Goal: Task Accomplishment & Management: Complete application form

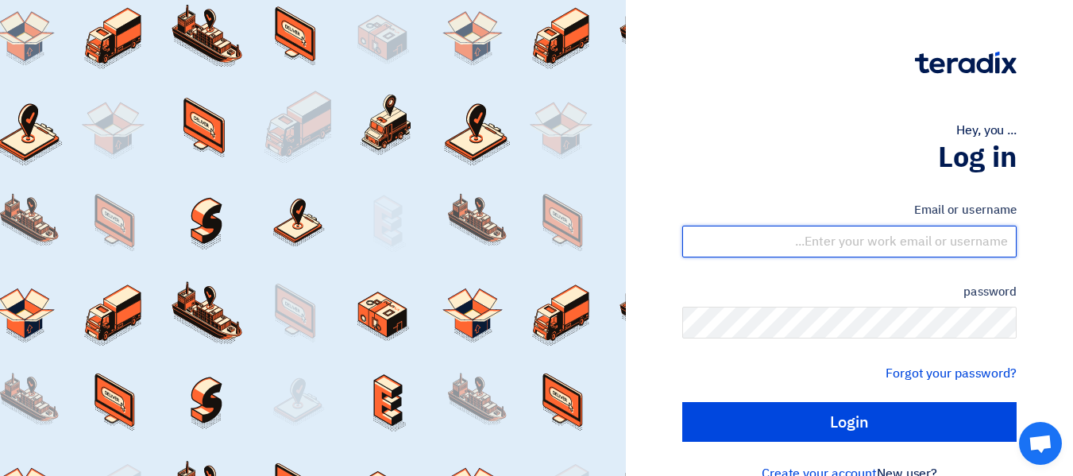
click at [815, 250] on input "text" at bounding box center [849, 241] width 334 height 32
type input "[PERSON_NAME][EMAIL_ADDRESS][DOMAIN_NAME]"
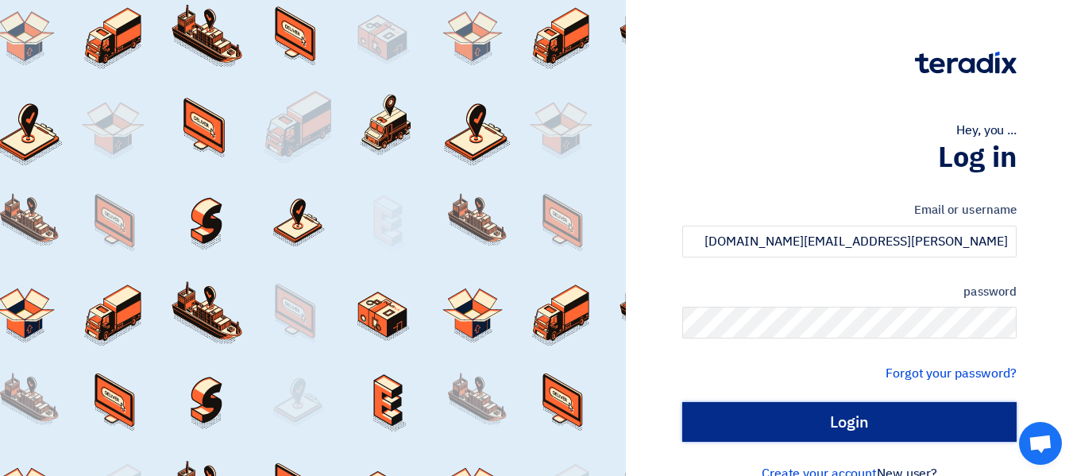
click at [858, 418] on input "Login" at bounding box center [849, 422] width 334 height 40
type input "Sign in"
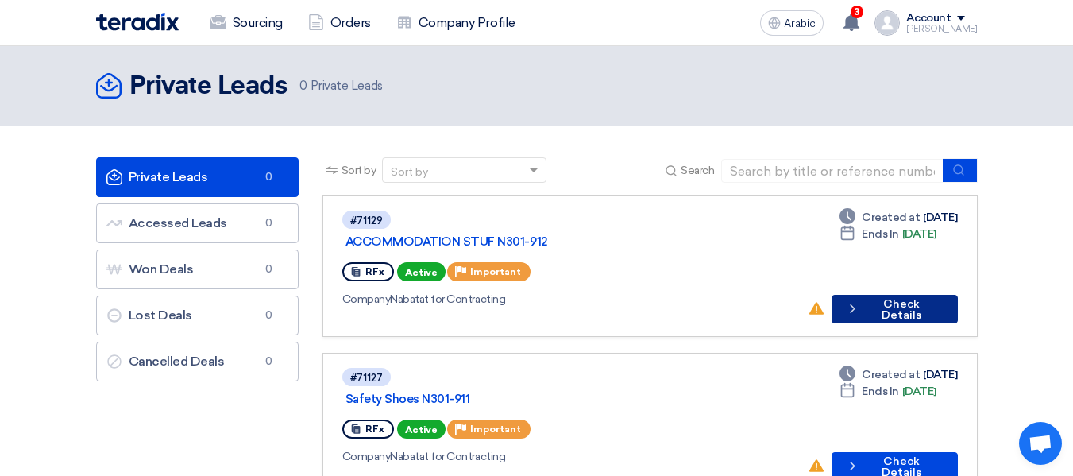
click at [888, 297] on font "Check Details" at bounding box center [901, 309] width 40 height 25
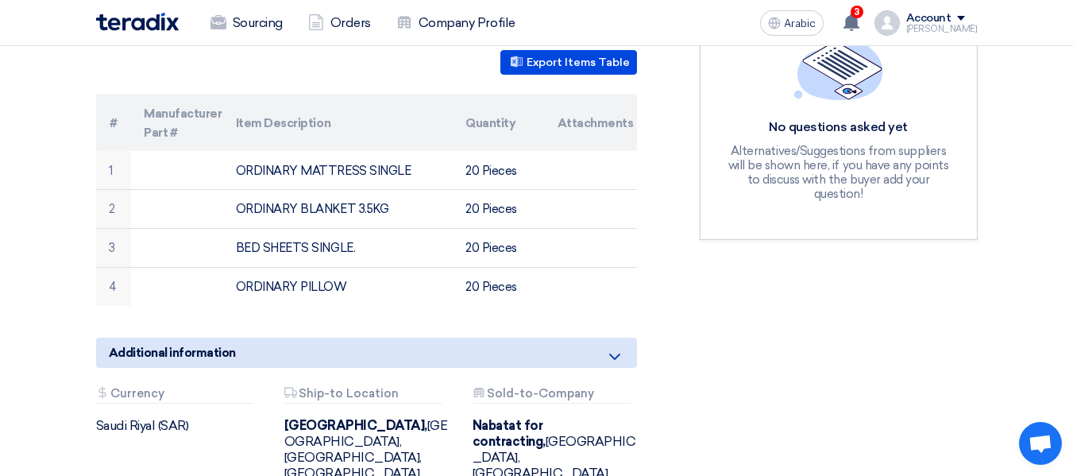
scroll to position [238, 0]
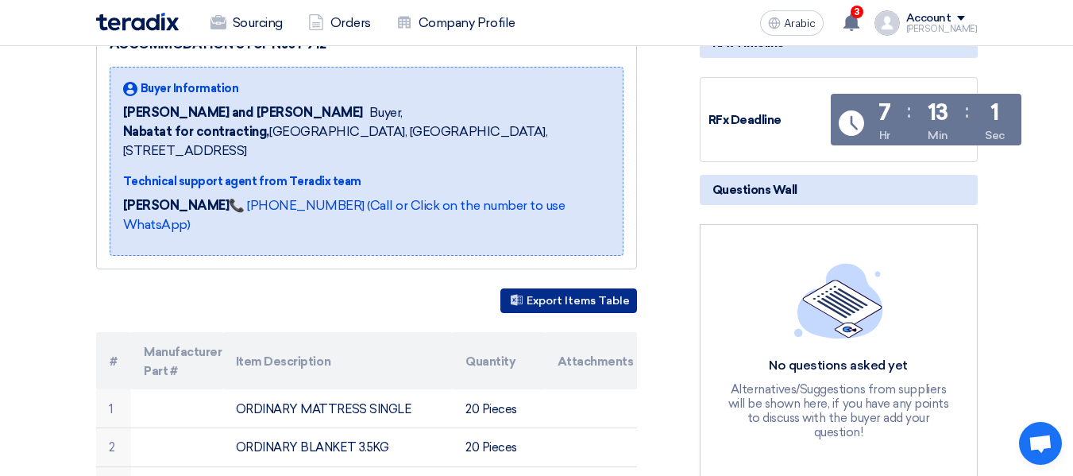
click at [599, 295] on font "Export Items Table" at bounding box center [577, 301] width 103 height 13
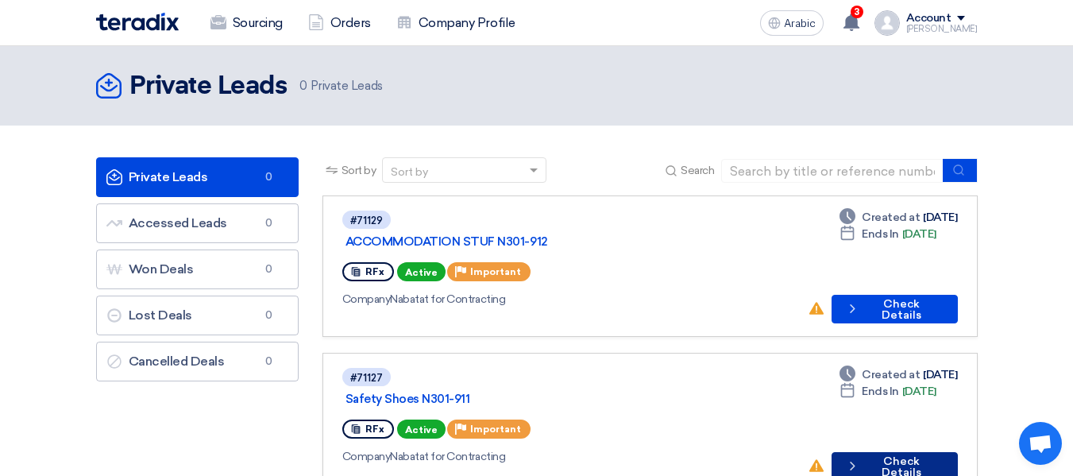
click at [887, 454] on font "Check Details" at bounding box center [901, 466] width 40 height 25
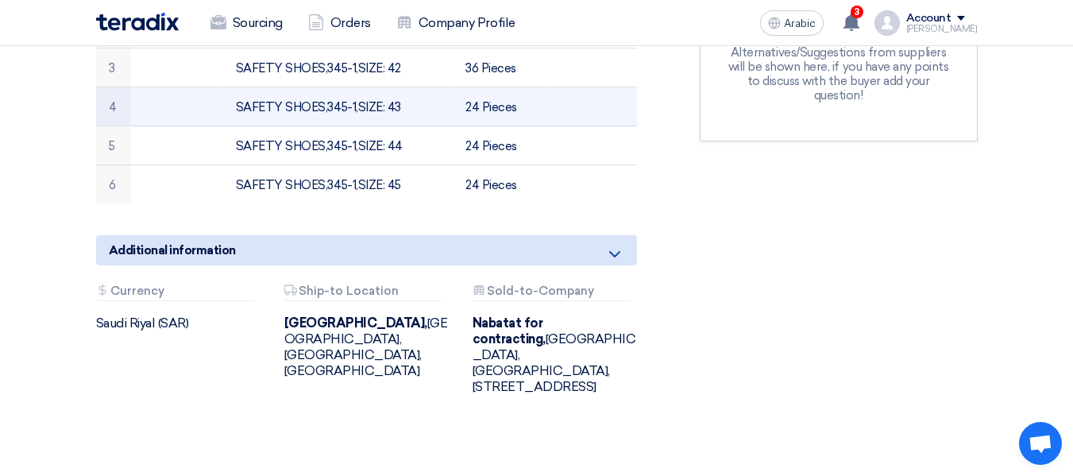
scroll to position [318, 0]
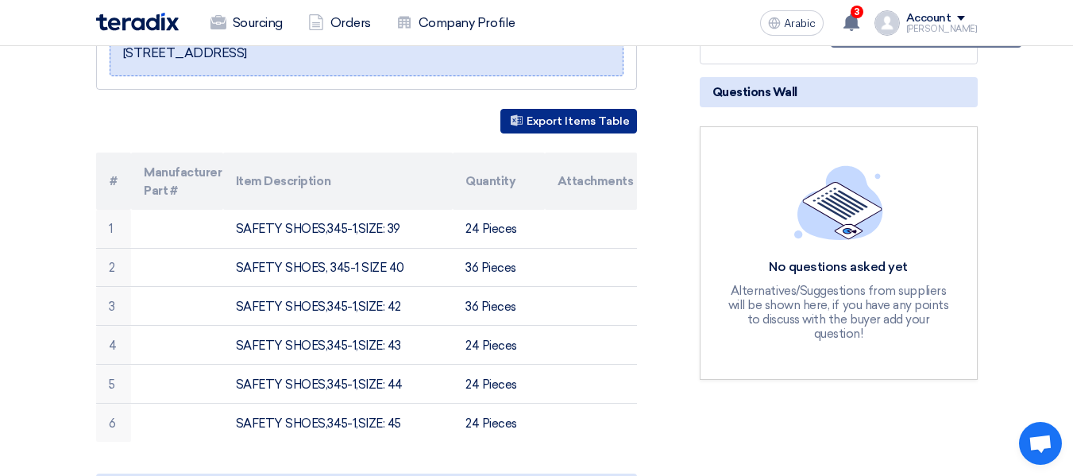
click at [580, 110] on button "Export Items Table" at bounding box center [568, 121] width 137 height 25
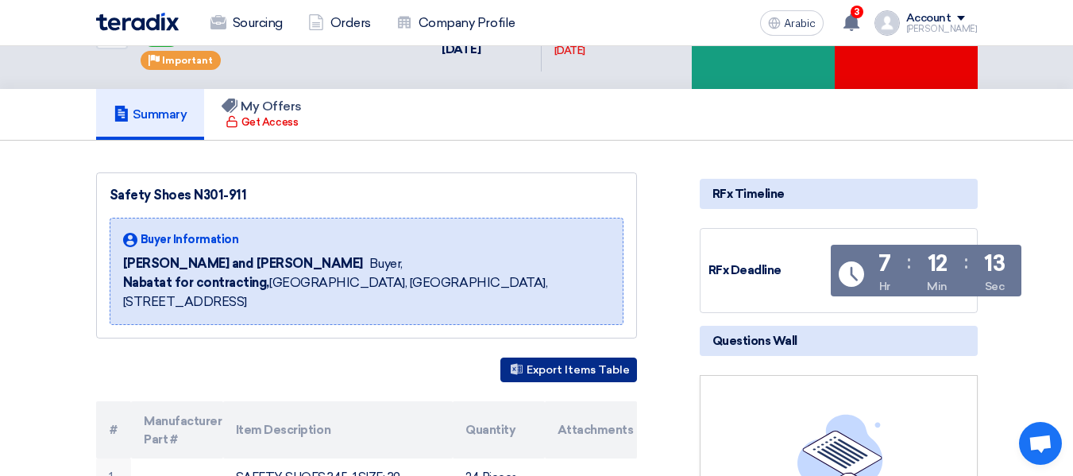
scroll to position [0, 0]
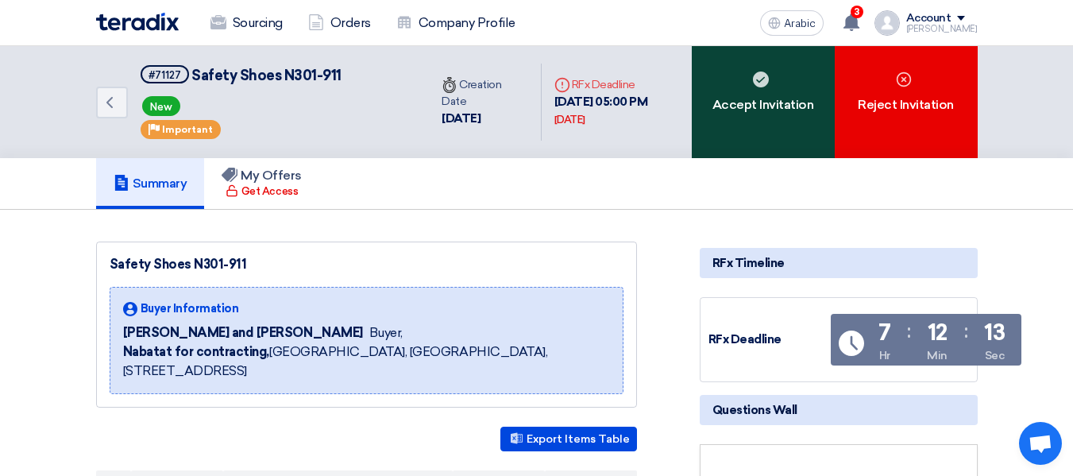
click at [762, 124] on div "Accept Invitation" at bounding box center [762, 102] width 143 height 112
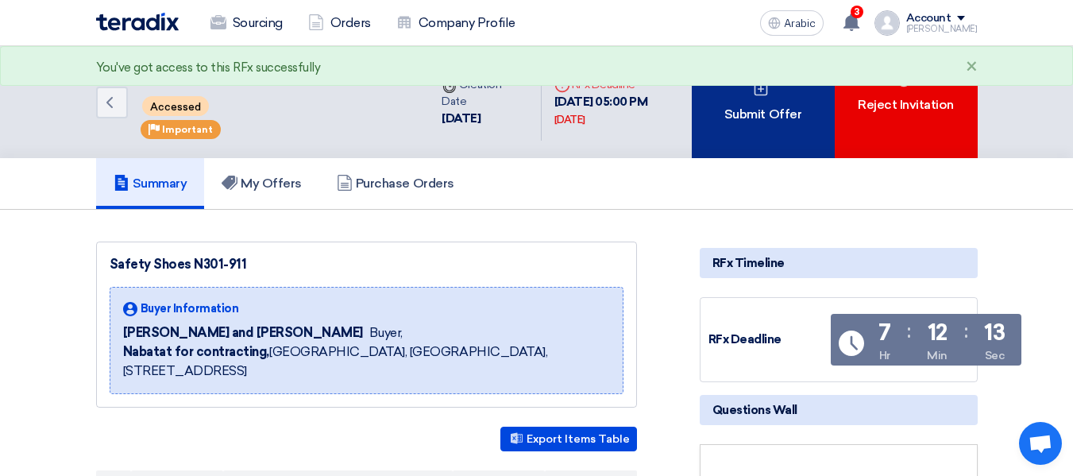
click at [751, 133] on div "Submit Offer" at bounding box center [762, 102] width 143 height 112
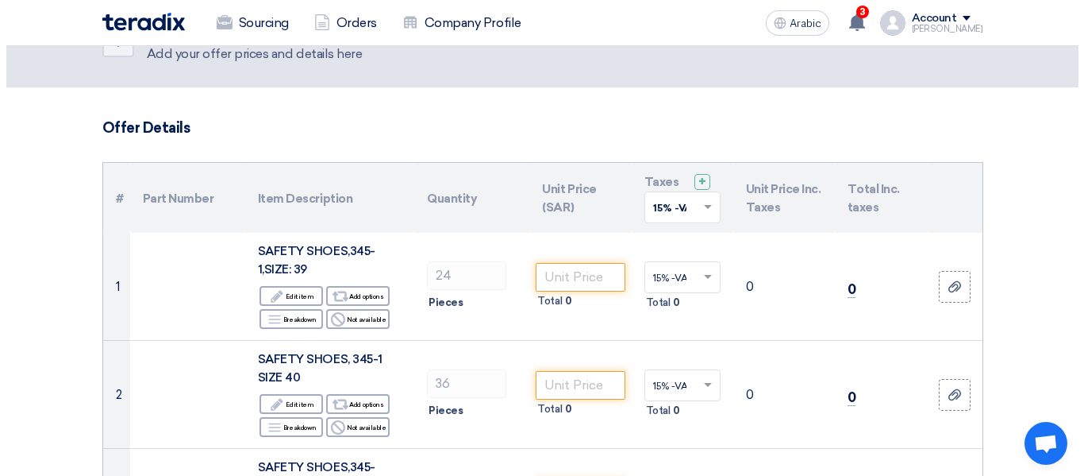
scroll to position [79, 0]
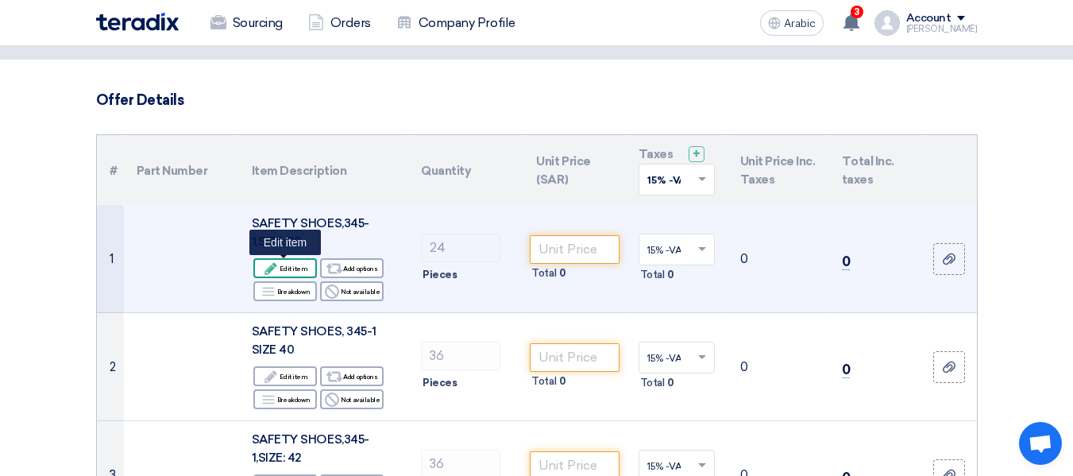
click at [292, 264] on font "Edit item" at bounding box center [293, 268] width 28 height 8
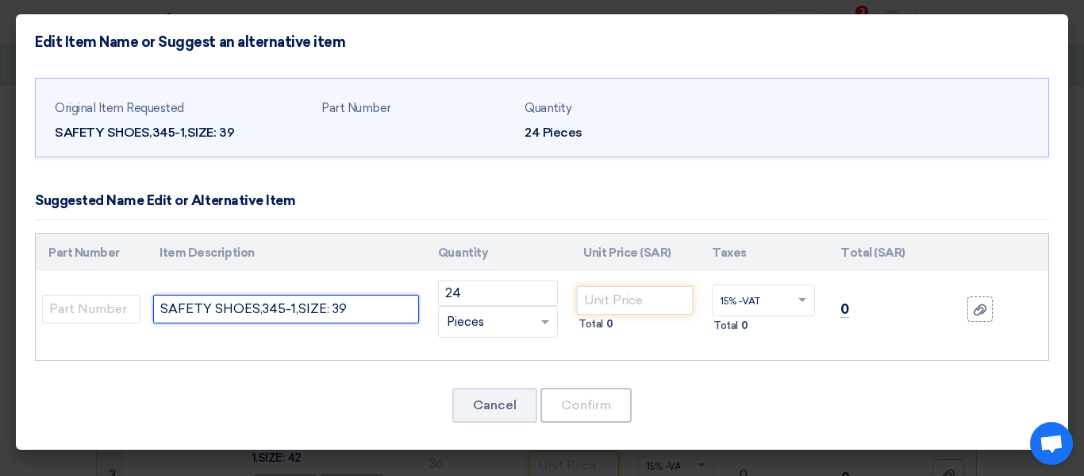
click at [388, 314] on input "SAFETY SHOES,345-1,SIZE: 39" at bounding box center [286, 309] width 266 height 29
type input "SAFETY SHOES, Wagus , [GEOGRAPHIC_DATA] # 39"
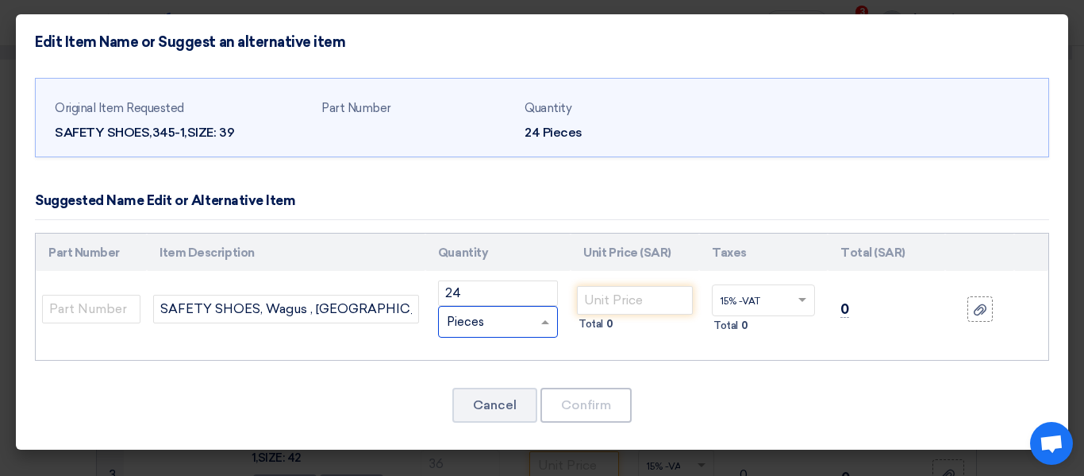
click at [545, 326] on span at bounding box center [547, 322] width 20 height 18
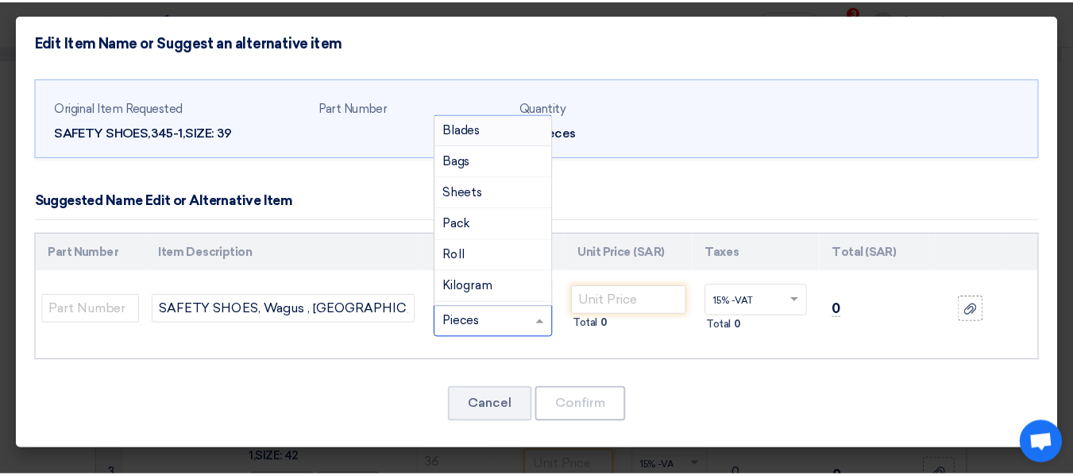
scroll to position [0, 0]
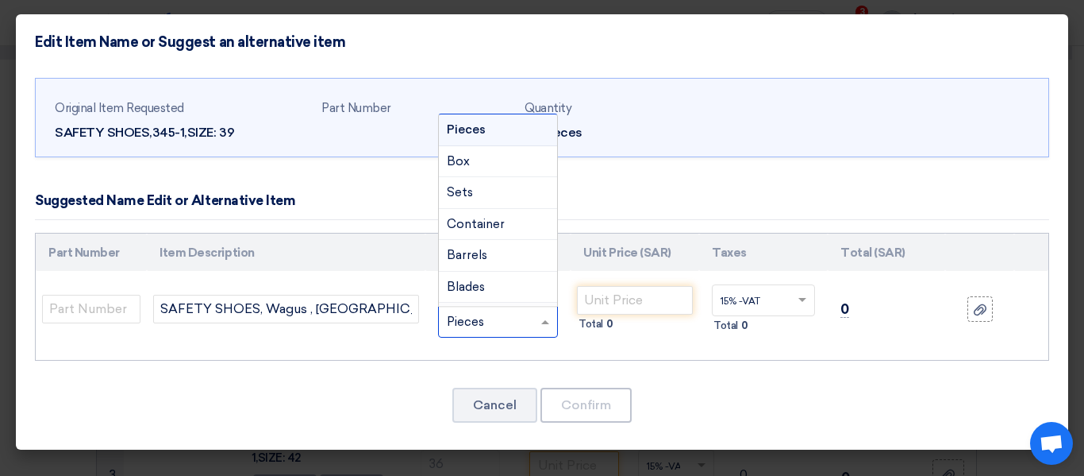
click at [492, 318] on div "RFQ_STEP1.ITEMS.2.TYPE_PLACEHOLDER × Pieces" at bounding box center [488, 322] width 98 height 18
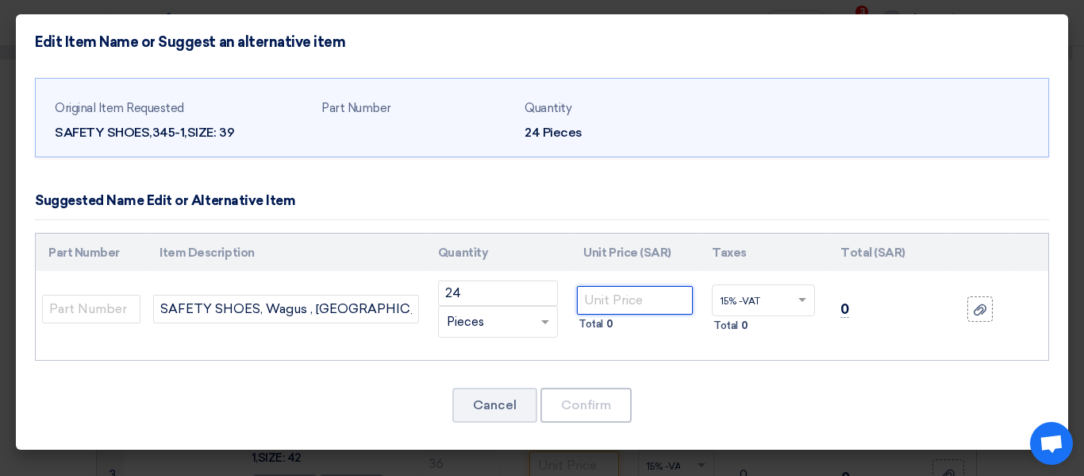
click at [642, 298] on input "number" at bounding box center [635, 300] width 116 height 29
type input "36"
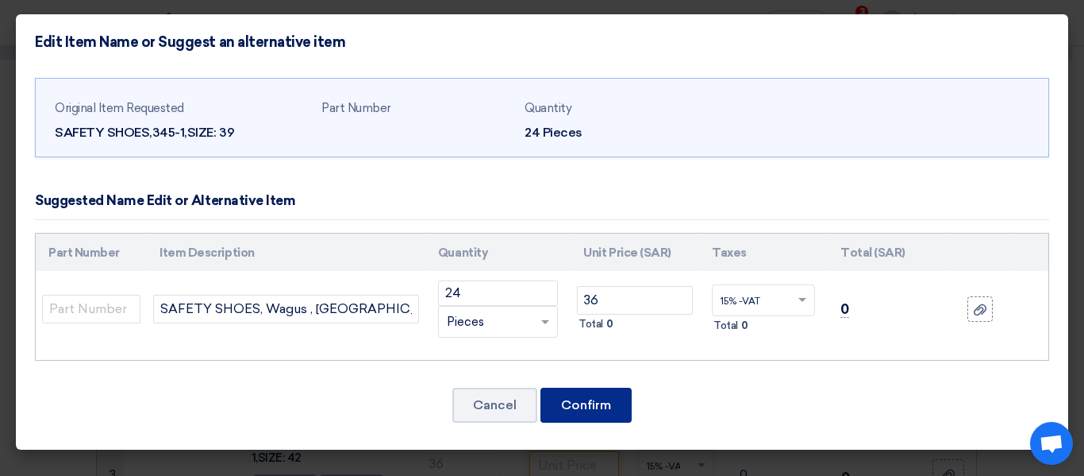
click at [604, 418] on button "Confirm" at bounding box center [586, 404] width 91 height 35
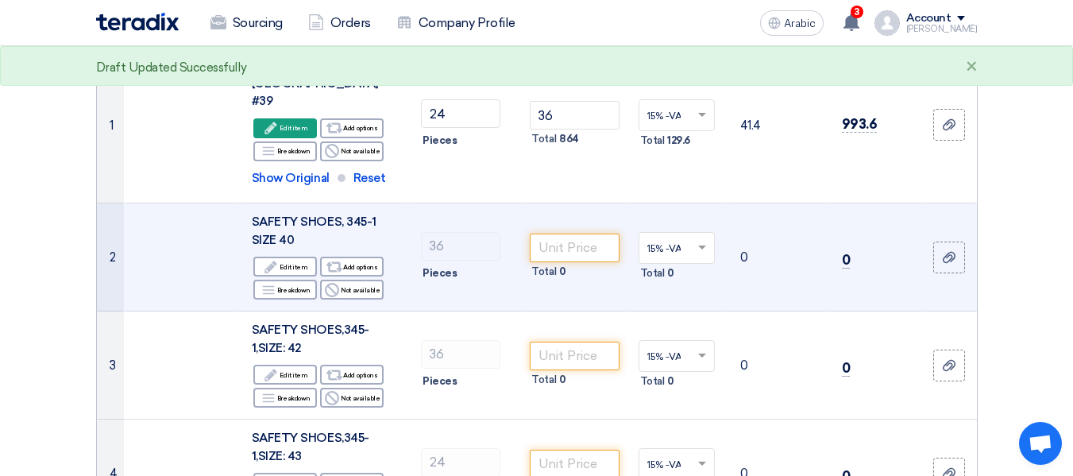
scroll to position [238, 0]
click at [294, 262] on font "Edit item" at bounding box center [293, 266] width 28 height 8
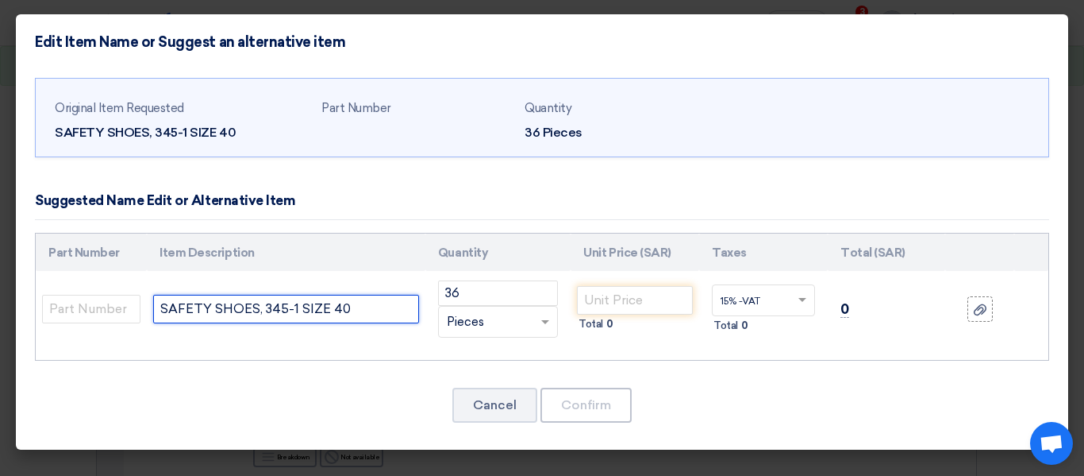
drag, startPoint x: 376, startPoint y: 308, endPoint x: 266, endPoint y: 316, distance: 109.8
click at [266, 316] on input "SAFETY SHOES, 345-1 SIZE 40" at bounding box center [286, 309] width 266 height 29
drag, startPoint x: 387, startPoint y: 313, endPoint x: 143, endPoint y: 288, distance: 245.0
click at [143, 288] on tr "SAFETY SHOES, Wagus , [GEOGRAPHIC_DATA] # 40 36 RFQ_STEP1.ITEMS.2.TYPE_PLACEHOL…" at bounding box center [542, 309] width 1013 height 76
type input "SAFETY SHOES, Wagus , [GEOGRAPHIC_DATA] # 40"
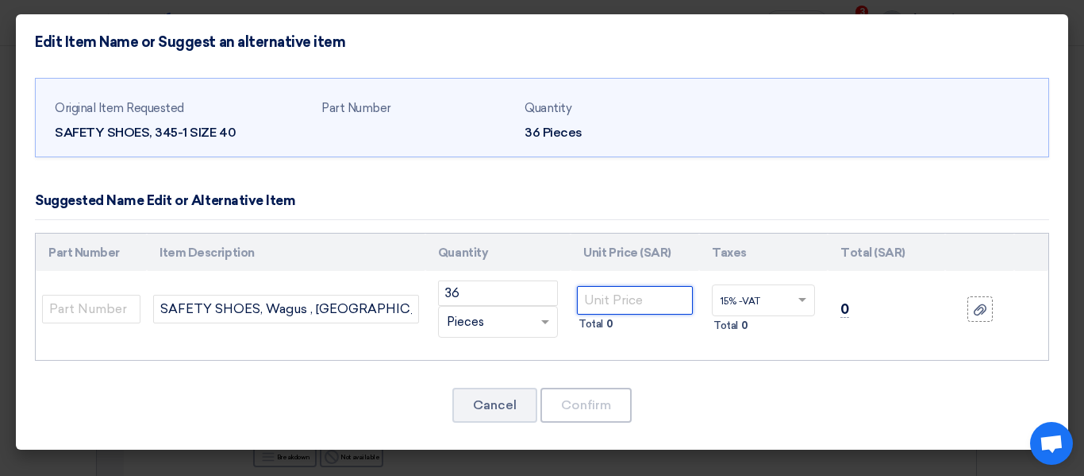
click at [630, 302] on input "number" at bounding box center [635, 300] width 116 height 29
type input "36"
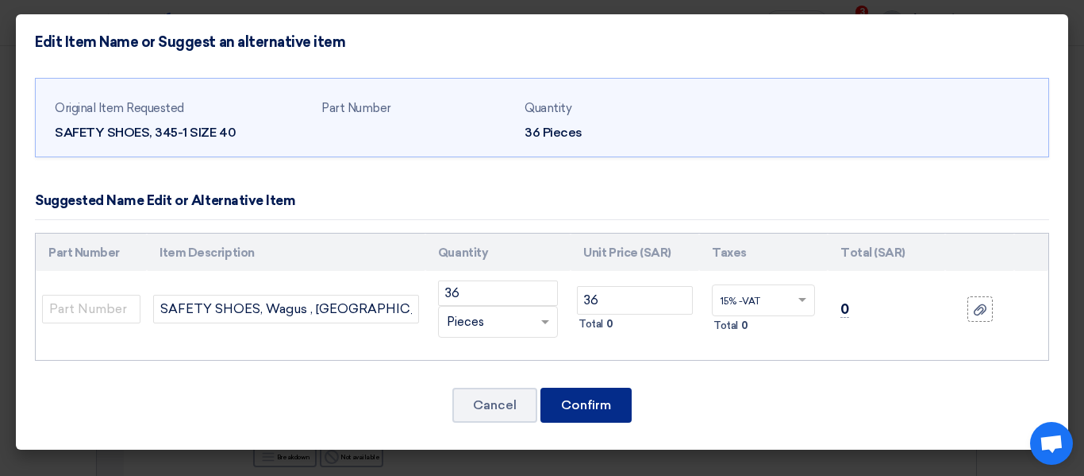
click at [607, 409] on font "Confirm" at bounding box center [586, 404] width 50 height 15
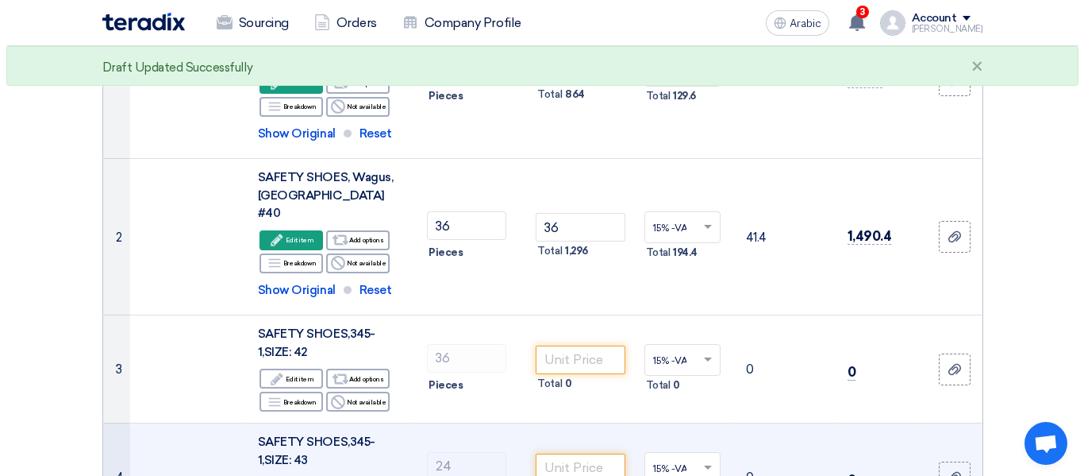
scroll to position [318, 0]
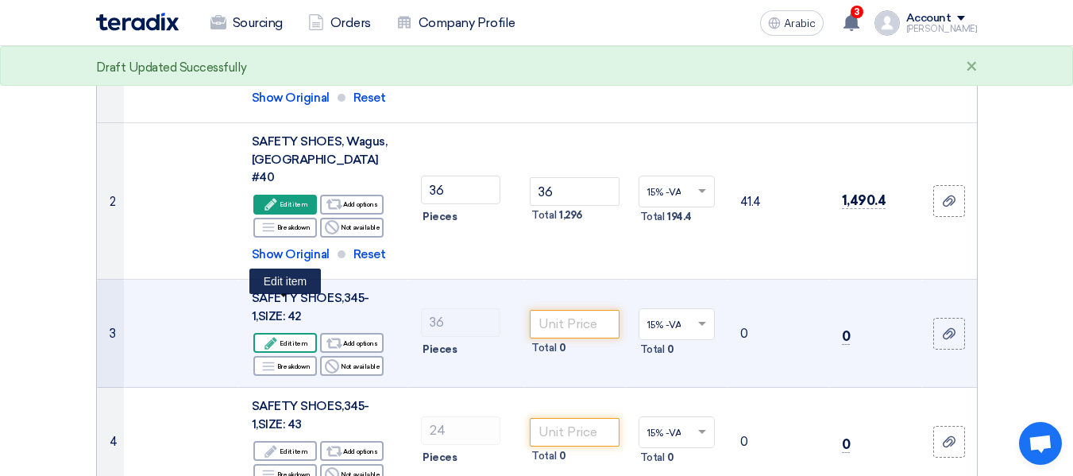
click at [275, 337] on use at bounding box center [271, 343] width 12 height 12
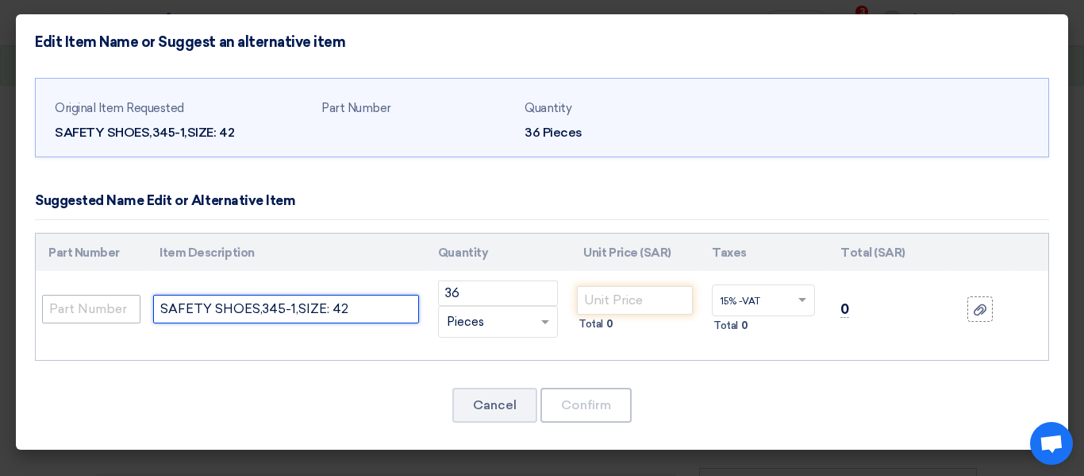
drag, startPoint x: 361, startPoint y: 310, endPoint x: 109, endPoint y: 320, distance: 252.7
click at [109, 320] on tr "SAFETY SHOES,345-1,SIZE: 42 36 RFQ_STEP1.ITEMS.2.TYPE_PLACEHOLDER × Pieces" at bounding box center [542, 309] width 1013 height 76
paste input "Wagus , [GEOGRAPHIC_DATA] # 40"
type input "SAFETY SHOES, Wagus , [GEOGRAPHIC_DATA] # 42"
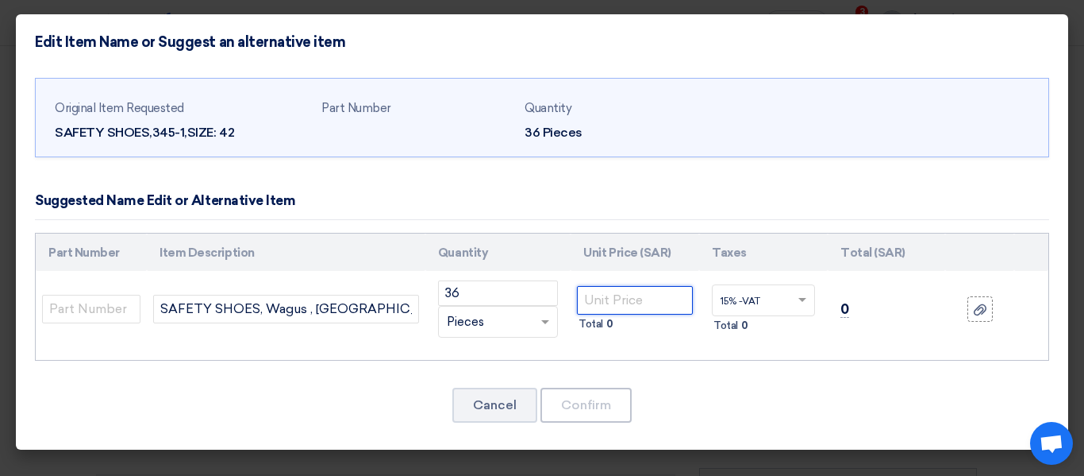
click at [612, 297] on input "number" at bounding box center [635, 300] width 116 height 29
type input "36"
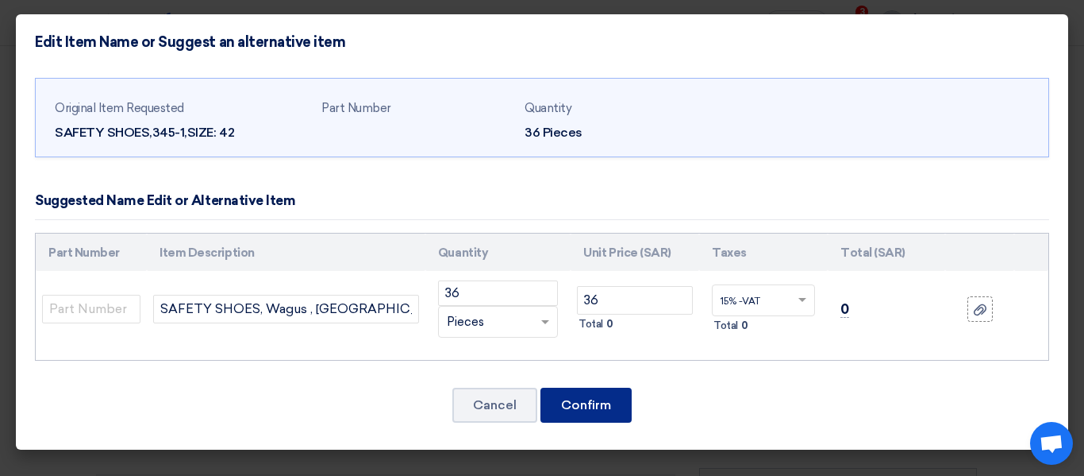
click at [611, 404] on font "Confirm" at bounding box center [586, 404] width 50 height 15
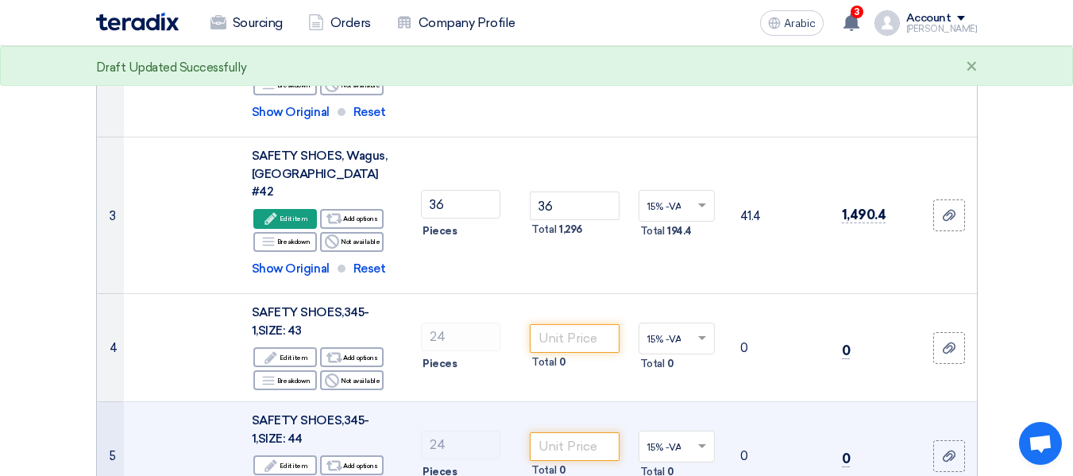
scroll to position [436, 0]
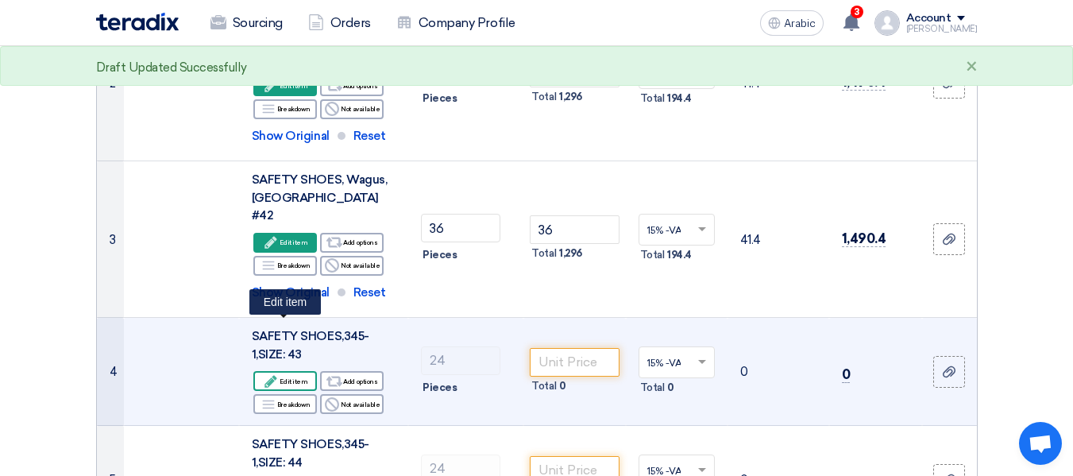
click at [297, 377] on font "Edit item" at bounding box center [293, 381] width 28 height 8
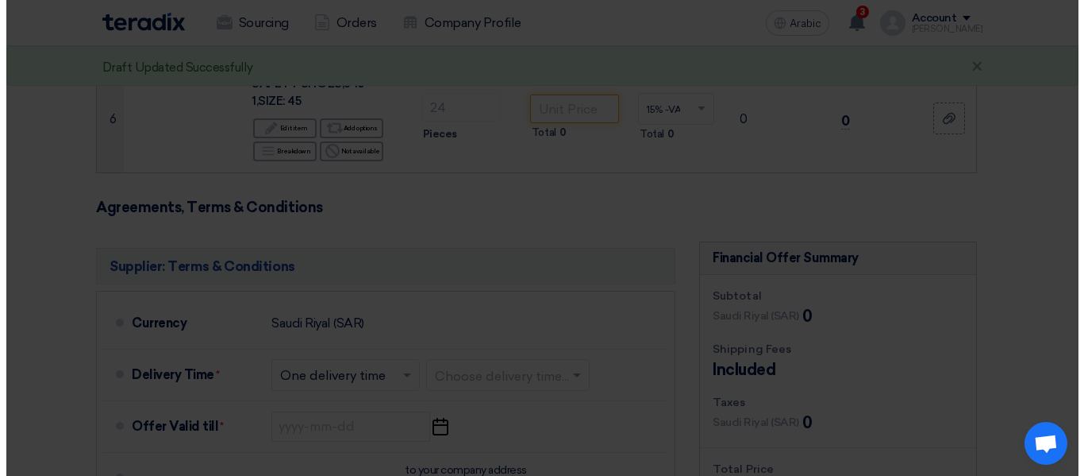
scroll to position [298, 0]
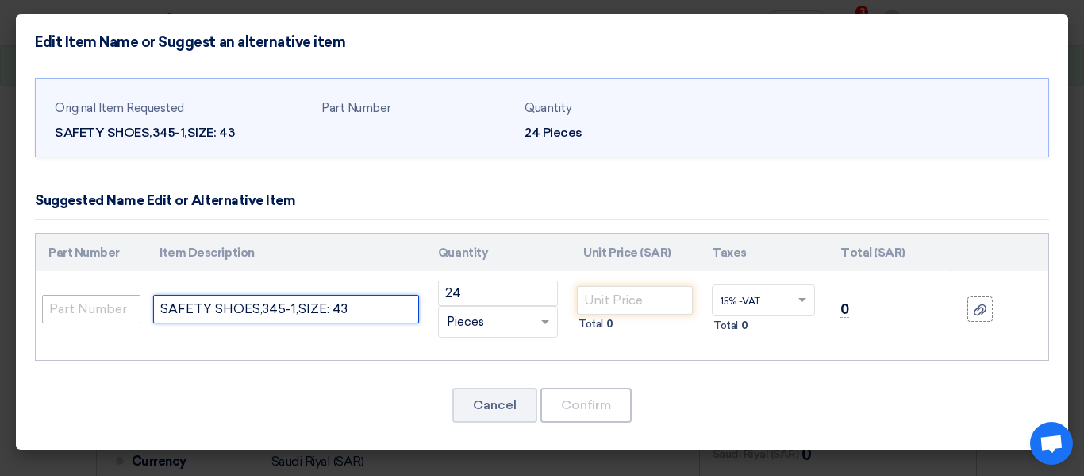
drag, startPoint x: 374, startPoint y: 312, endPoint x: 75, endPoint y: 316, distance: 298.5
click at [75, 316] on tr "SAFETY SHOES,345-1,SIZE: 43 24 RFQ_STEP1.ITEMS.2.TYPE_PLACEHOLDER × Pieces" at bounding box center [542, 309] width 1013 height 76
paste input "Wagus , [GEOGRAPHIC_DATA] # 40"
type input "SAFETY SHOES, Wagus , [GEOGRAPHIC_DATA] # 43"
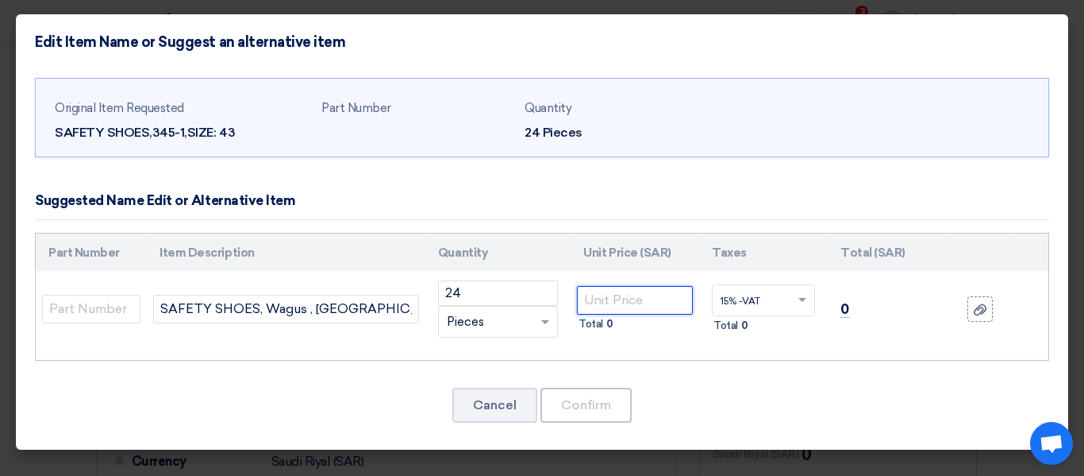
click at [617, 296] on input "number" at bounding box center [635, 300] width 116 height 29
type input "36"
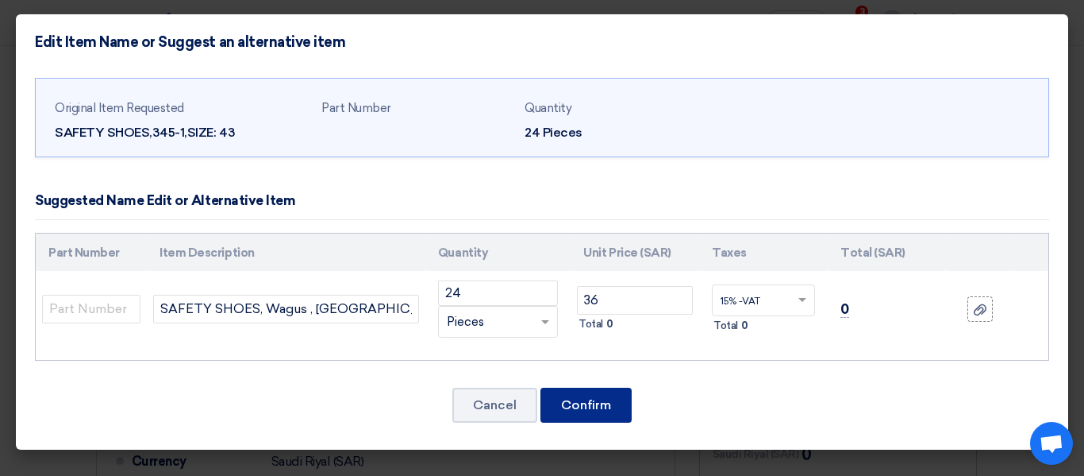
click at [607, 403] on font "Confirm" at bounding box center [586, 404] width 50 height 15
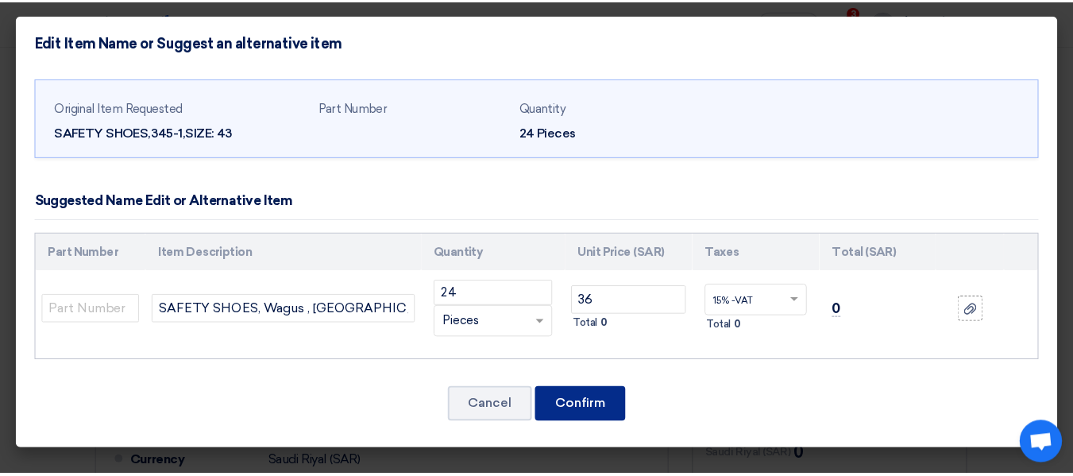
scroll to position [713, 0]
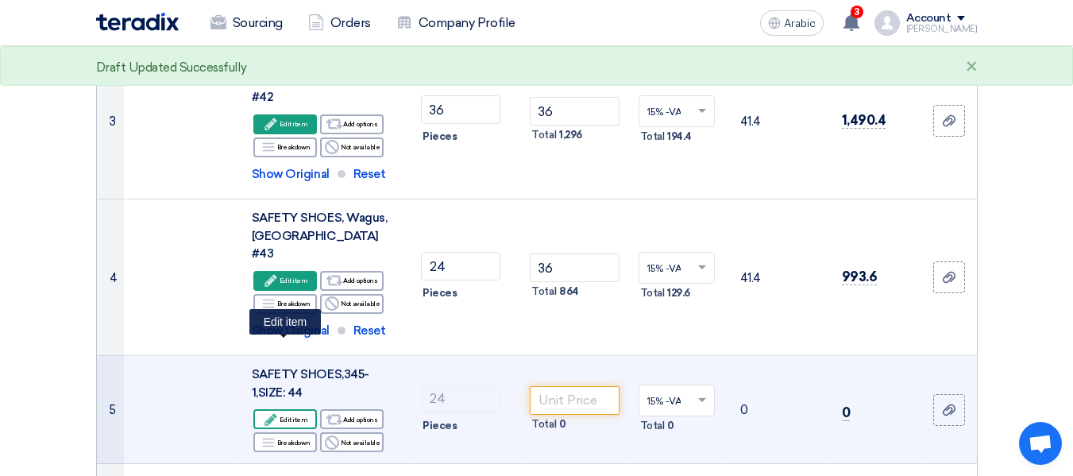
click at [302, 415] on font "Edit item" at bounding box center [293, 419] width 28 height 8
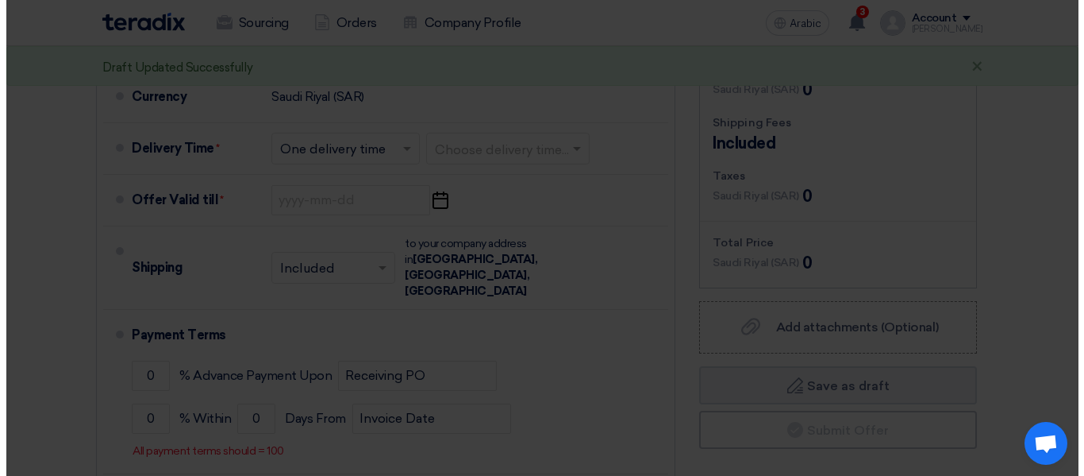
scroll to position [416, 0]
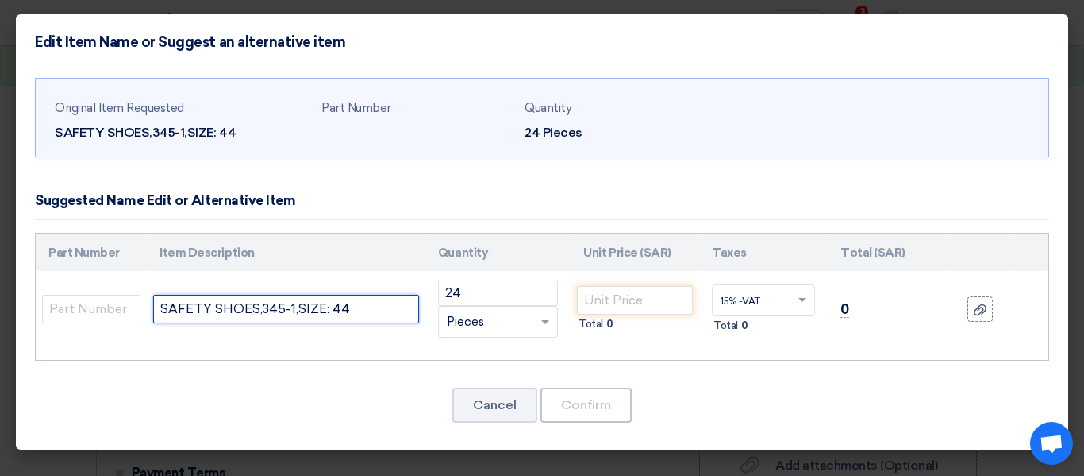
drag, startPoint x: 372, startPoint y: 310, endPoint x: 0, endPoint y: 311, distance: 371.5
click at [0, 311] on modal-container "Edit Item Name or Suggest an alternative item Original Item Requested SAFETY SH…" at bounding box center [542, 238] width 1084 height 476
paste input "Wagus , [GEOGRAPHIC_DATA] # 40"
type input "SAFETY SHOES, Wagus , [GEOGRAPHIC_DATA] # 44"
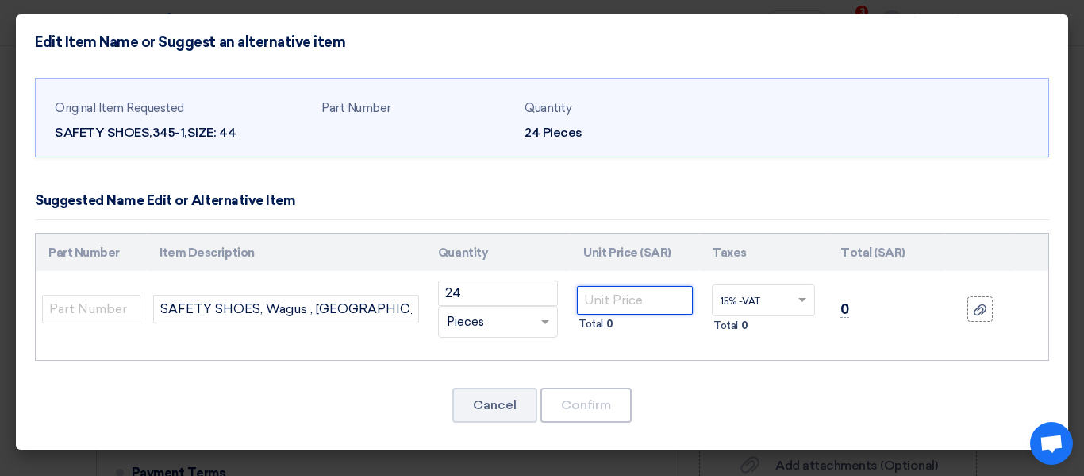
click at [621, 299] on input "number" at bounding box center [635, 300] width 116 height 29
type input "36"
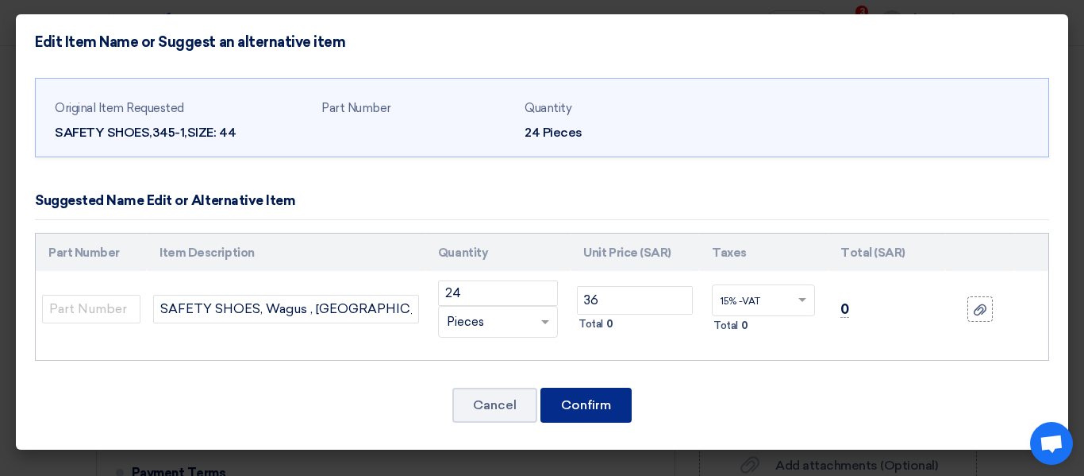
click at [617, 404] on button "Confirm" at bounding box center [586, 404] width 91 height 35
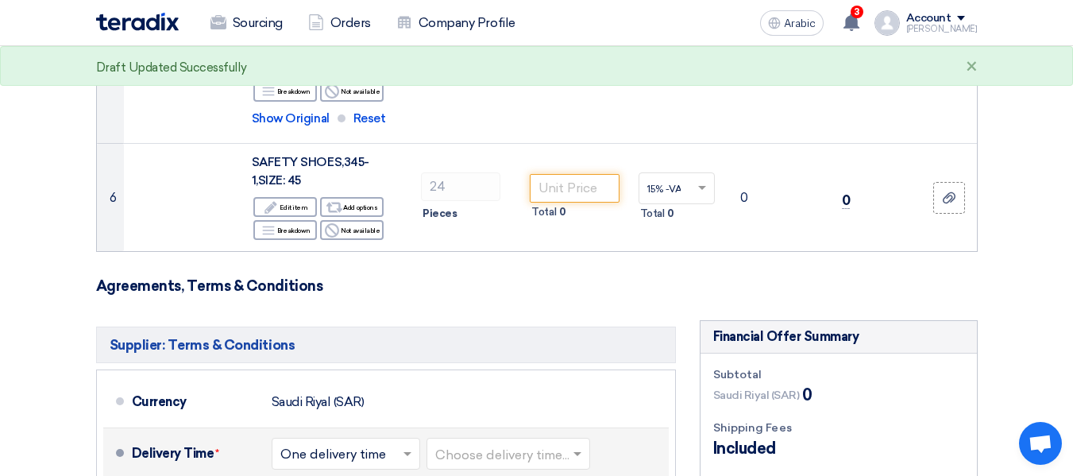
scroll to position [762, 0]
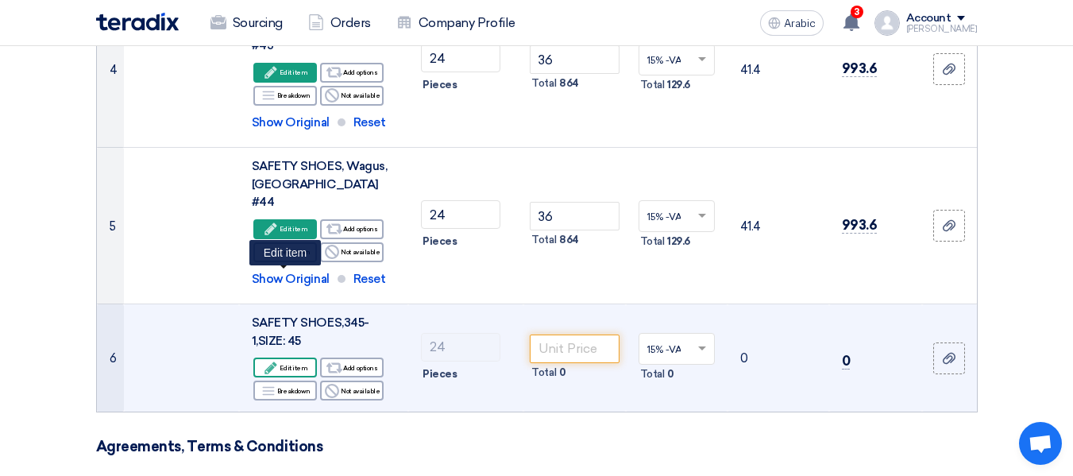
click at [304, 364] on font "Edit item" at bounding box center [293, 368] width 28 height 8
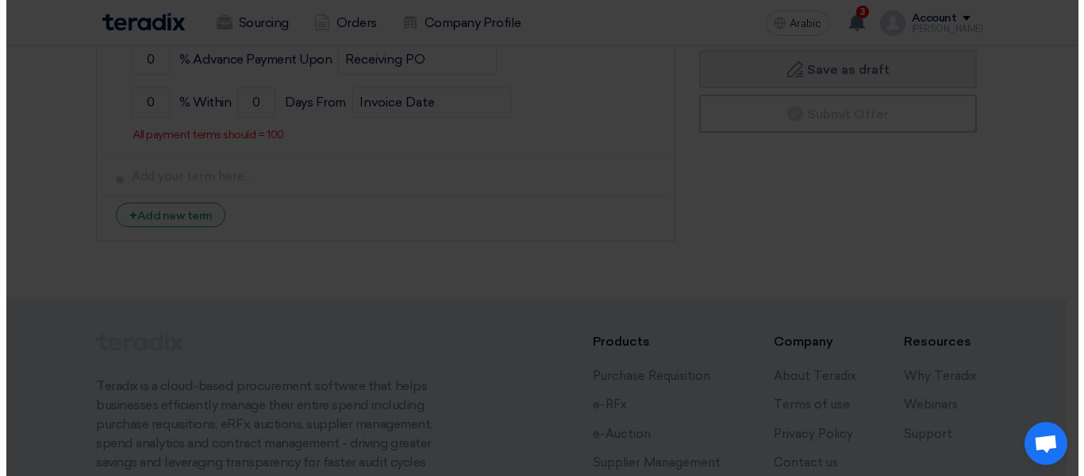
scroll to position [347, 0]
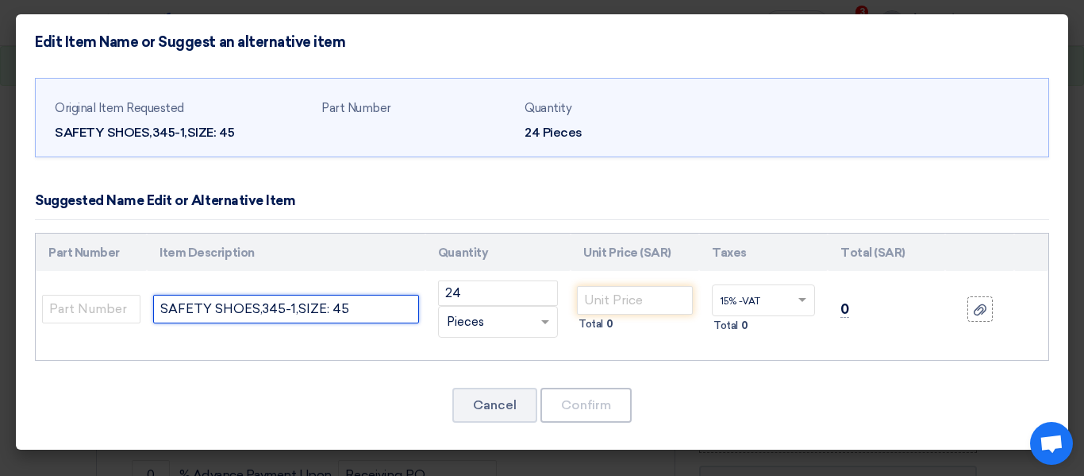
drag, startPoint x: 392, startPoint y: 311, endPoint x: 0, endPoint y: 315, distance: 392.2
click at [0, 315] on modal-container "Edit Item Name or Suggest an alternative item Original Item Requested SAFETY SH…" at bounding box center [542, 238] width 1084 height 476
paste input "Wagus , [GEOGRAPHIC_DATA] # 40"
type input "SAFETY SHOES, Wagus , [GEOGRAPHIC_DATA] # 45"
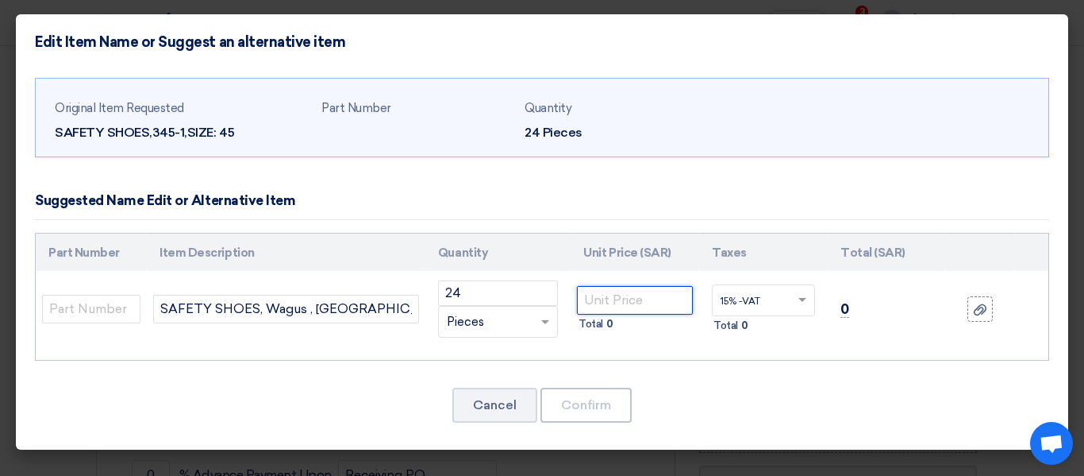
click at [612, 300] on input "number" at bounding box center [635, 300] width 116 height 29
type input "36"
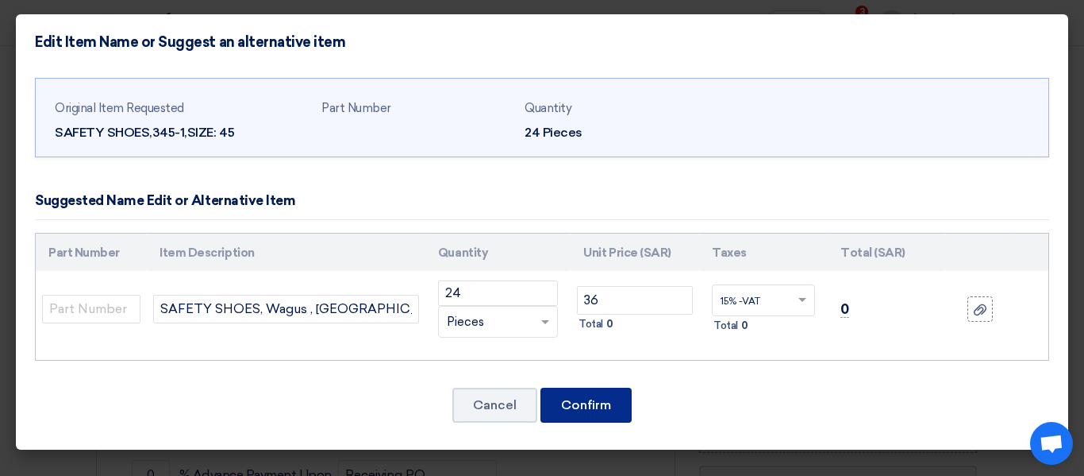
click at [591, 410] on font "Confirm" at bounding box center [586, 404] width 50 height 15
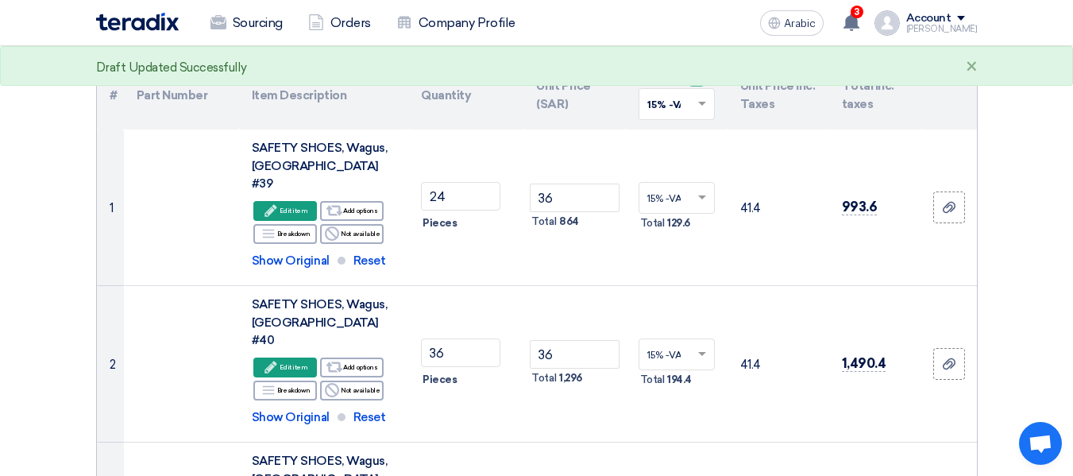
scroll to position [159, 0]
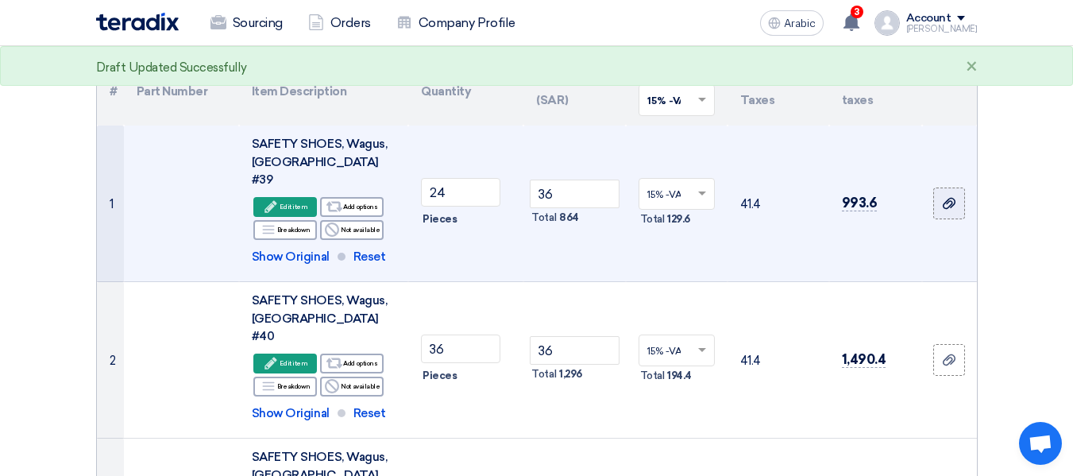
click at [953, 197] on icon at bounding box center [948, 203] width 13 height 13
click at [0, 0] on input "file" at bounding box center [0, 0] width 0 height 0
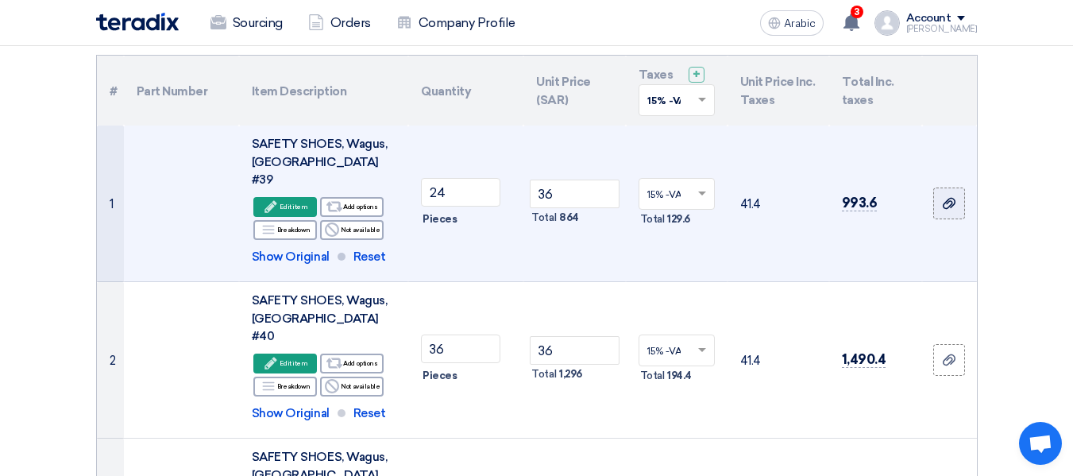
click at [961, 195] on label at bounding box center [949, 203] width 32 height 32
click at [0, 0] on input "file" at bounding box center [0, 0] width 0 height 0
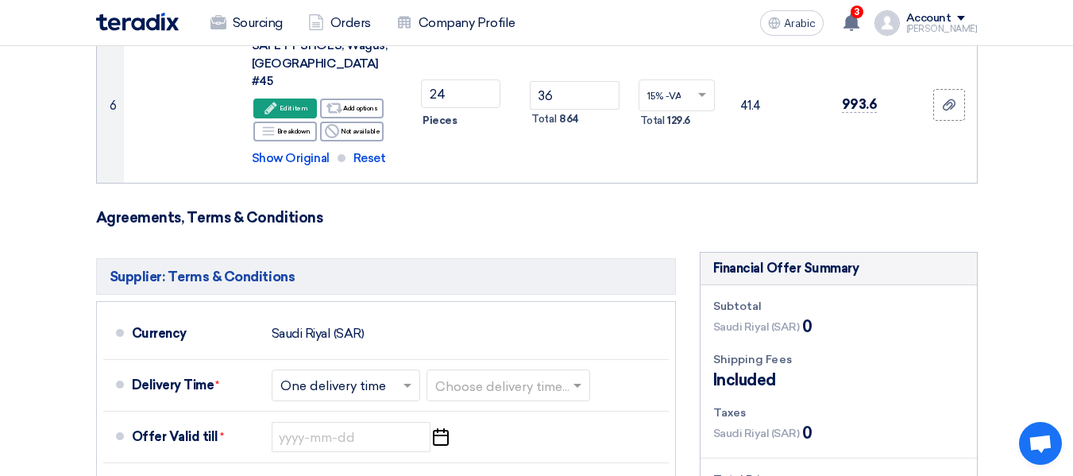
scroll to position [1032, 0]
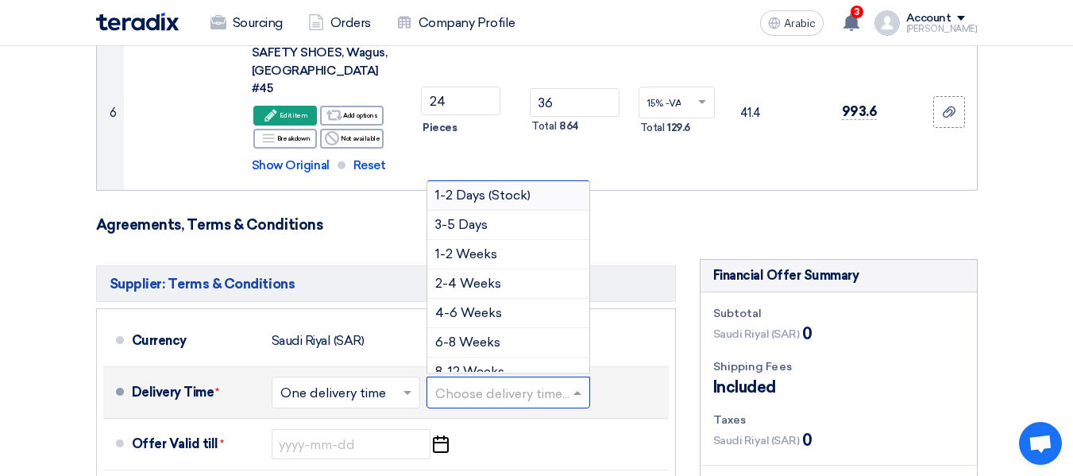
click at [546, 383] on input "text" at bounding box center [509, 394] width 148 height 23
click at [512, 187] on font "1-2 Days (Stock)" at bounding box center [482, 194] width 95 height 15
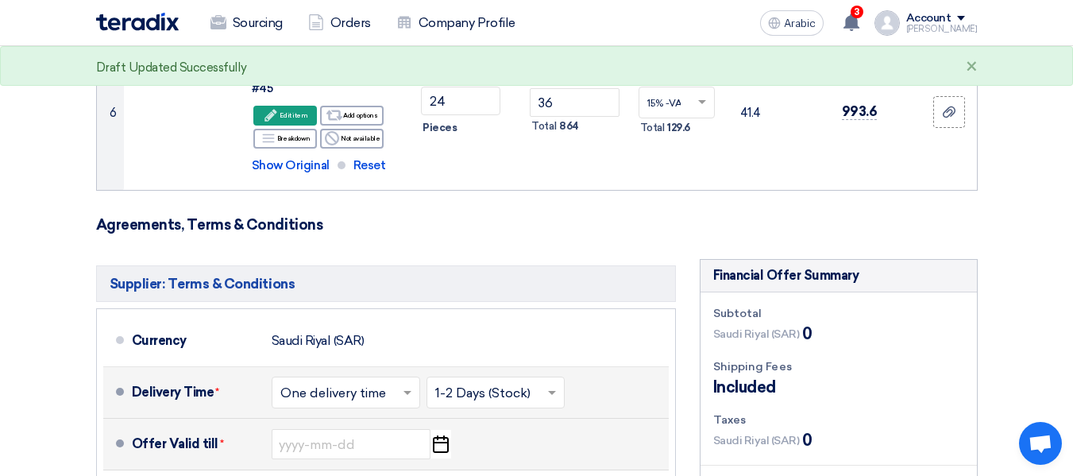
click at [440, 429] on icon "Pick a date" at bounding box center [439, 443] width 21 height 29
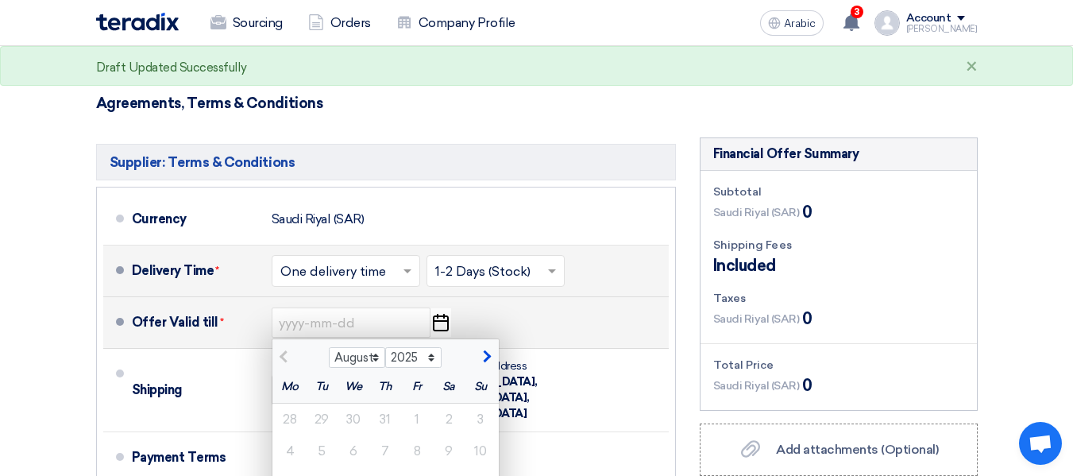
scroll to position [1191, 0]
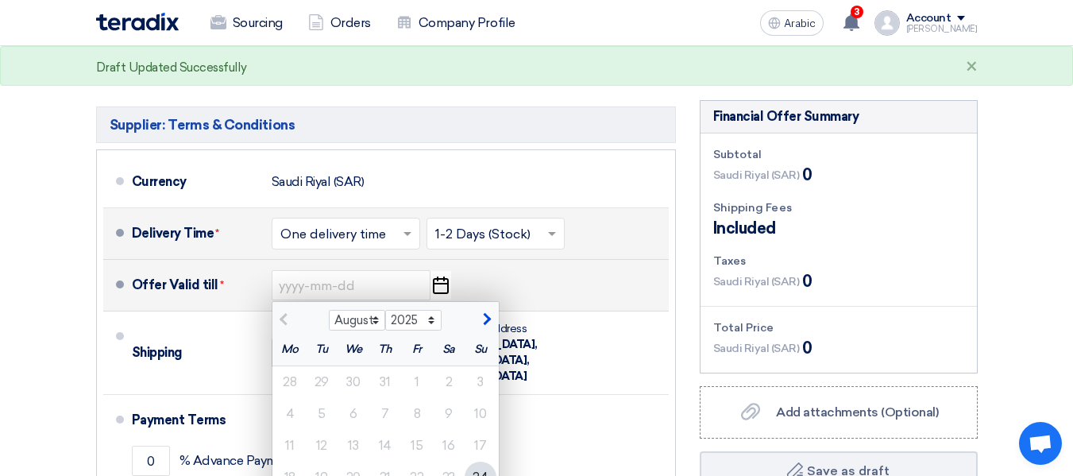
type input "[DATE]"
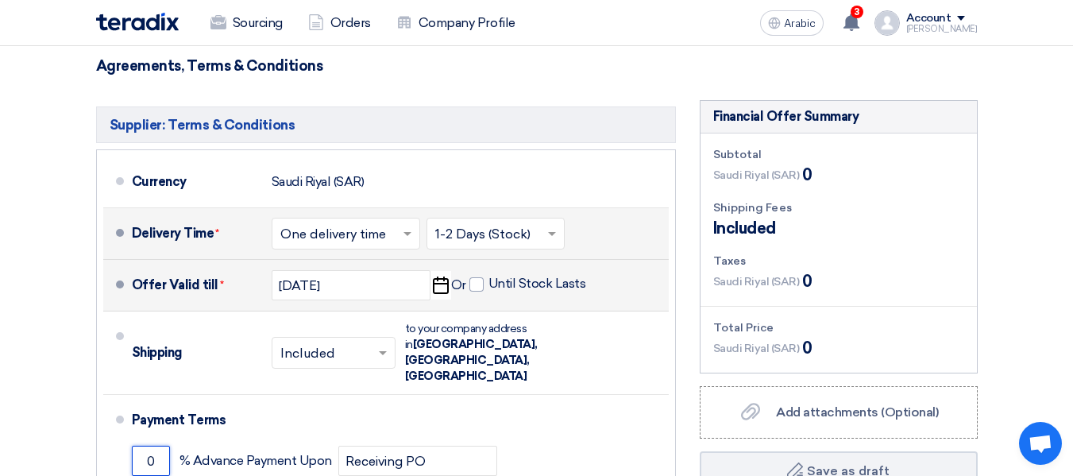
drag, startPoint x: 160, startPoint y: 318, endPoint x: 80, endPoint y: 320, distance: 80.2
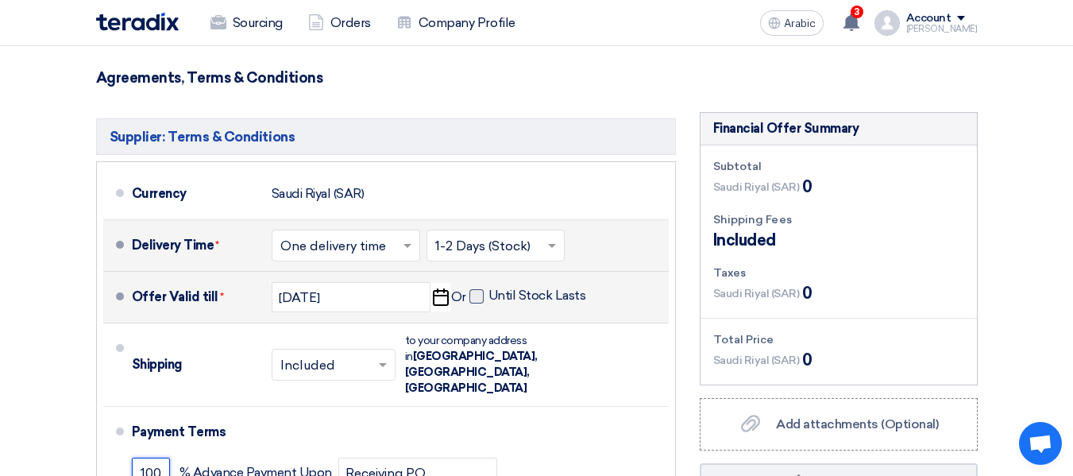
scroll to position [1270, 0]
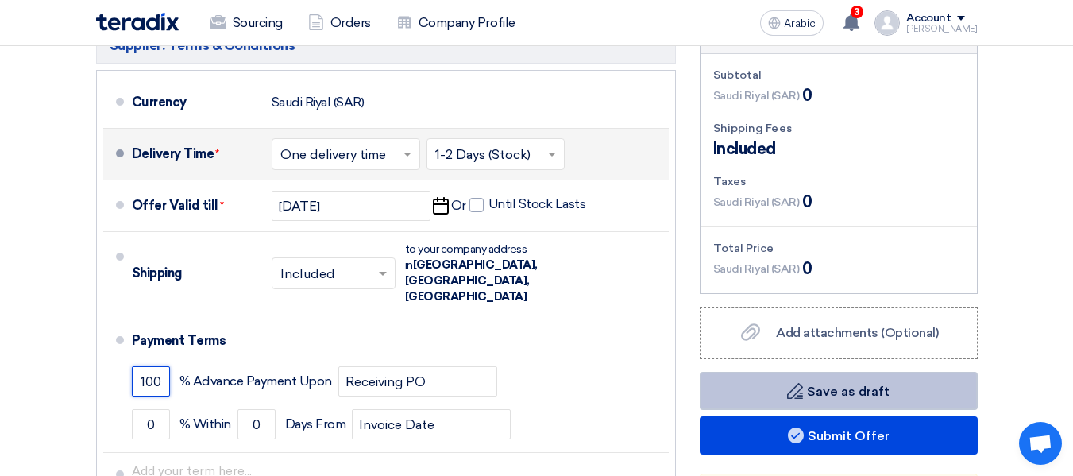
type input "100"
click at [834, 372] on button "Draft Save as draft" at bounding box center [838, 391] width 278 height 38
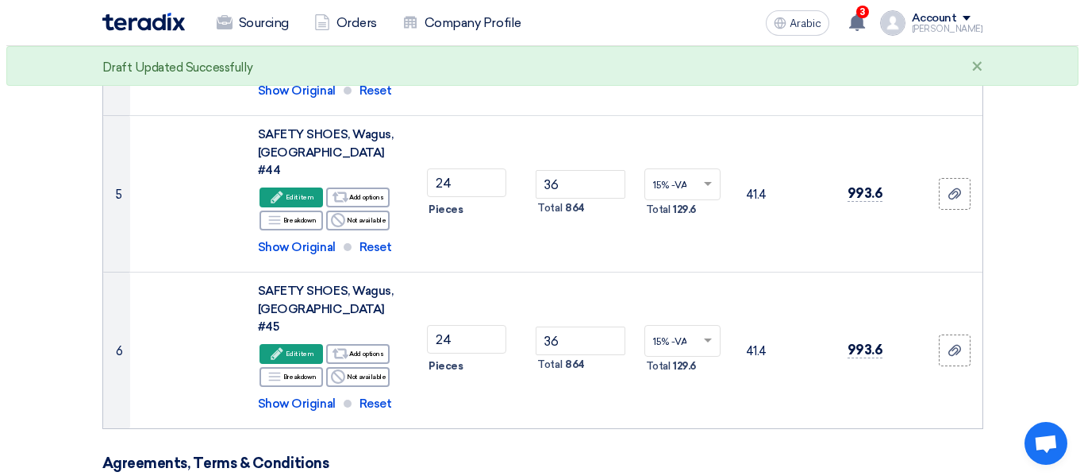
scroll to position [1191, 0]
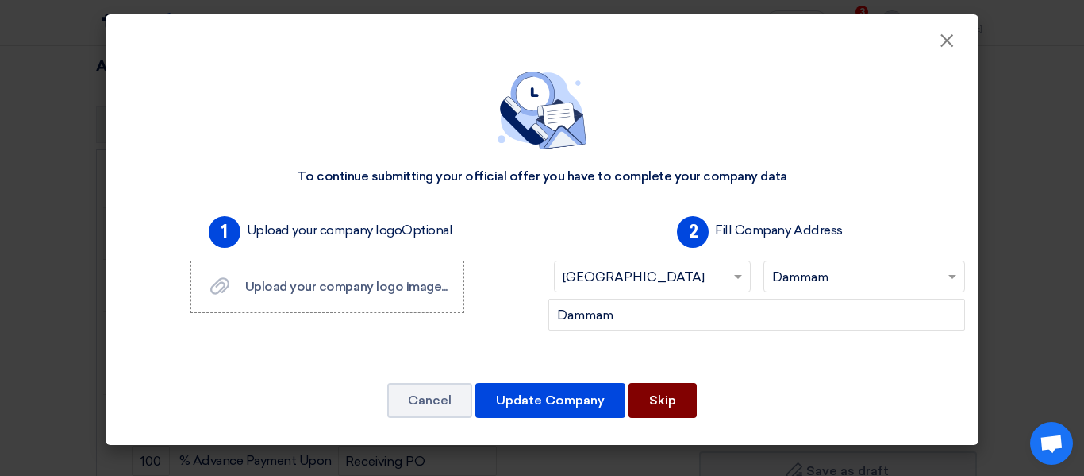
click at [680, 402] on button "Skip" at bounding box center [663, 400] width 68 height 35
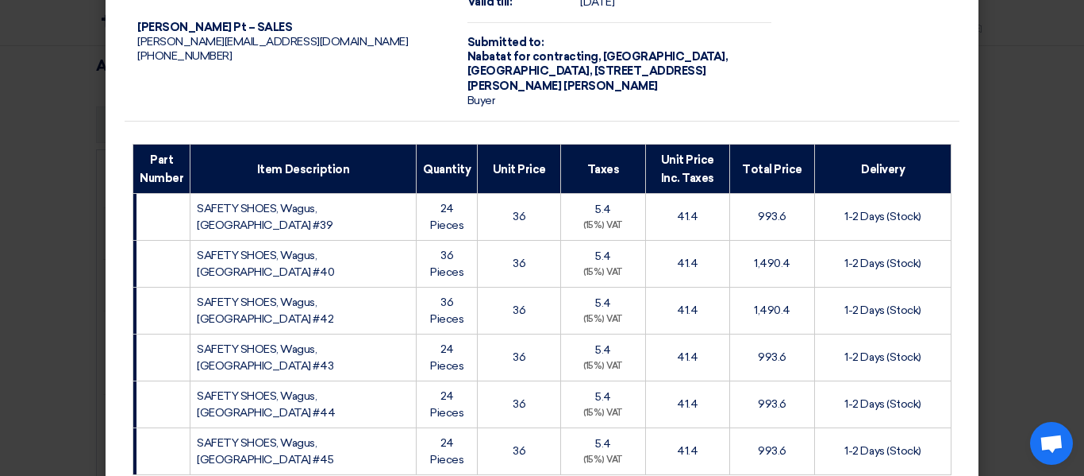
scroll to position [457, 0]
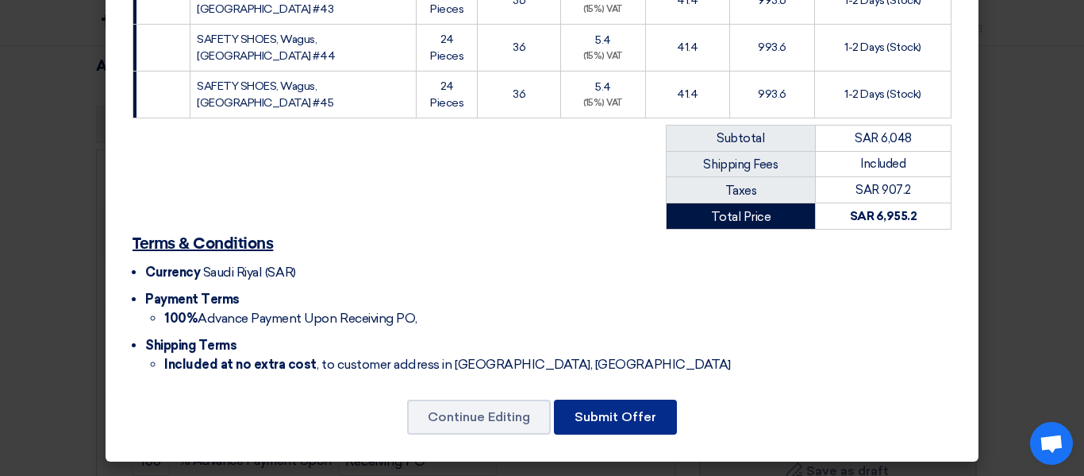
click at [609, 412] on font "Submit Offer" at bounding box center [616, 416] width 82 height 15
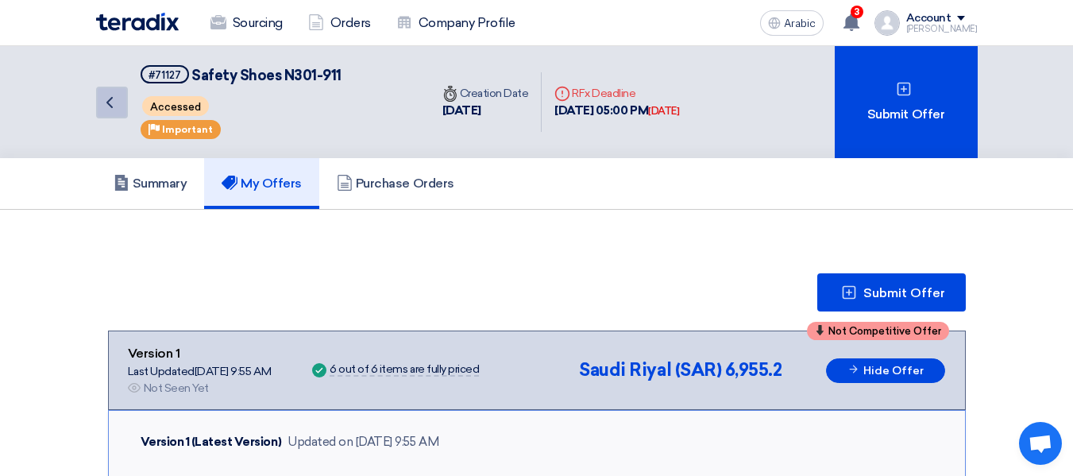
click at [116, 94] on icon "Back" at bounding box center [109, 102] width 19 height 19
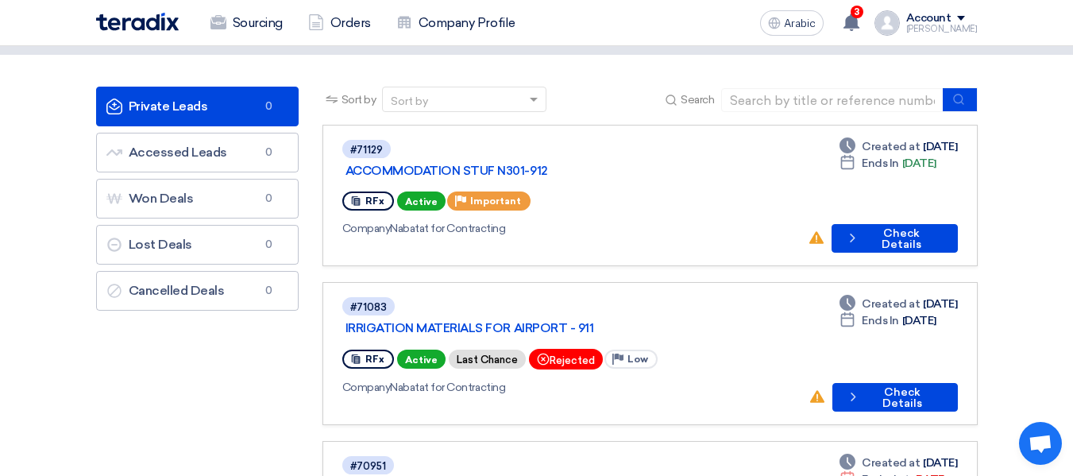
scroll to position [159, 0]
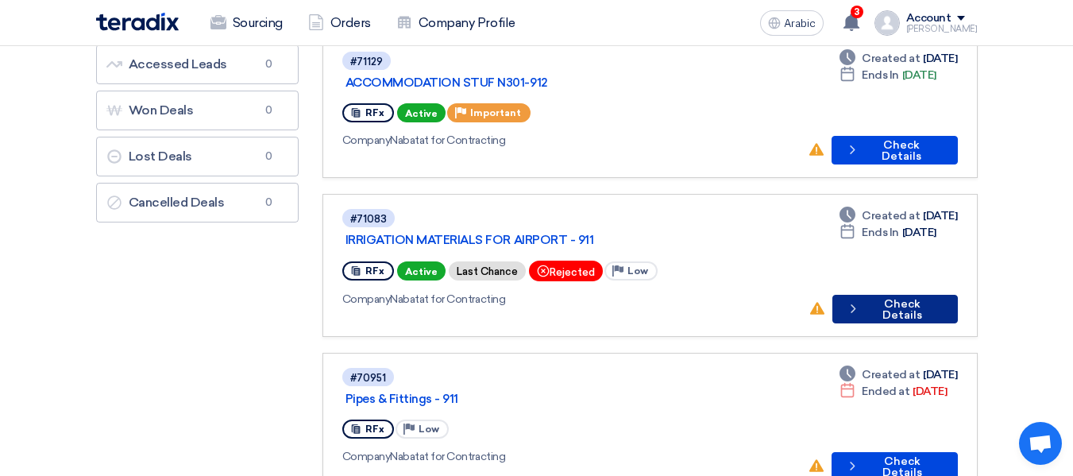
click at [904, 297] on font "Check Details" at bounding box center [902, 309] width 40 height 25
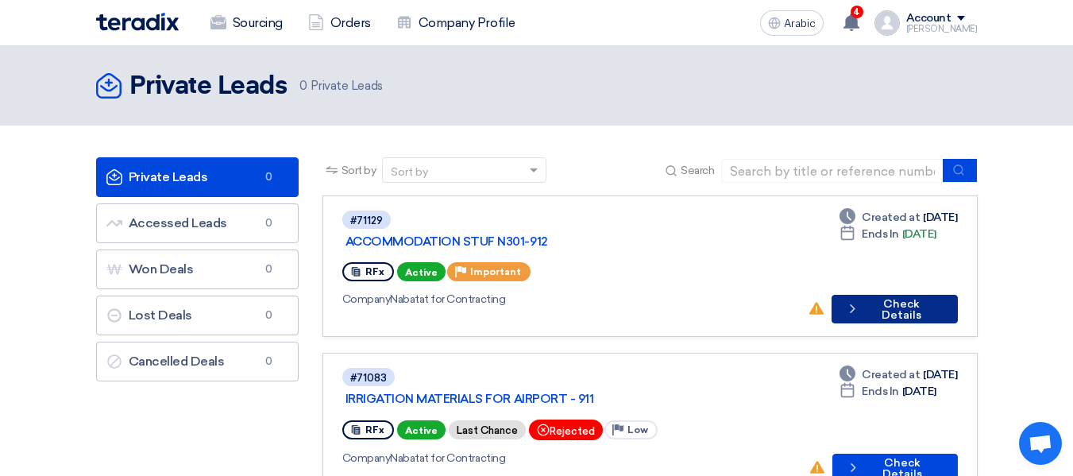
click at [881, 297] on font "Check Details" at bounding box center [901, 309] width 40 height 25
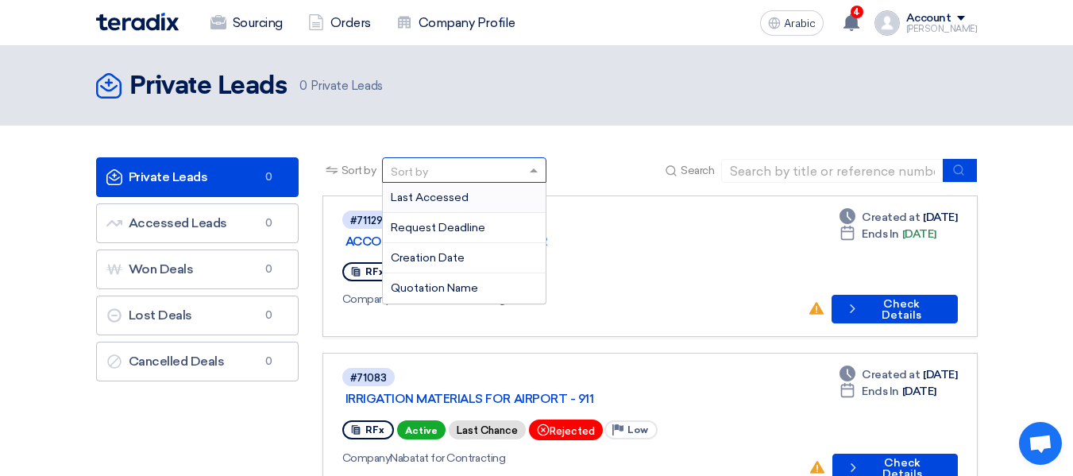
click at [541, 175] on span at bounding box center [536, 170] width 20 height 17
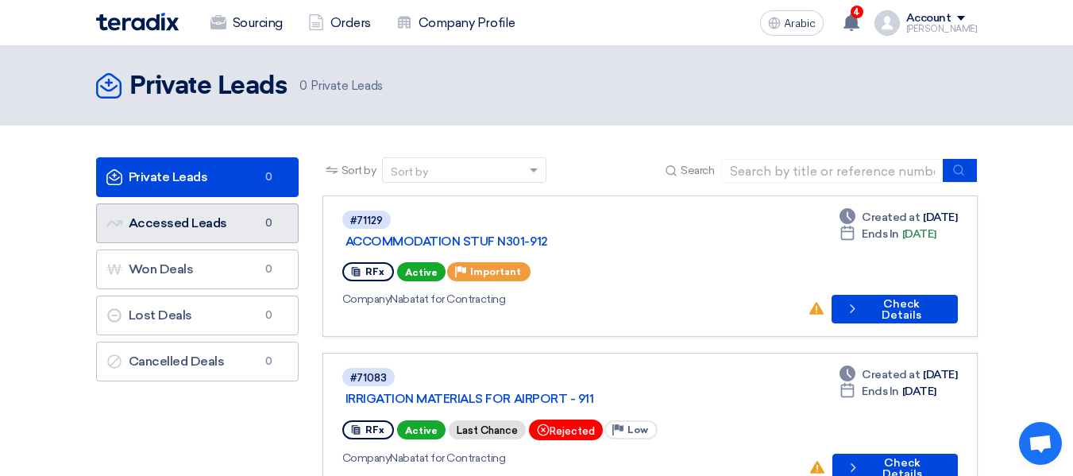
click at [188, 226] on font "Accessed Leads" at bounding box center [178, 222] width 98 height 15
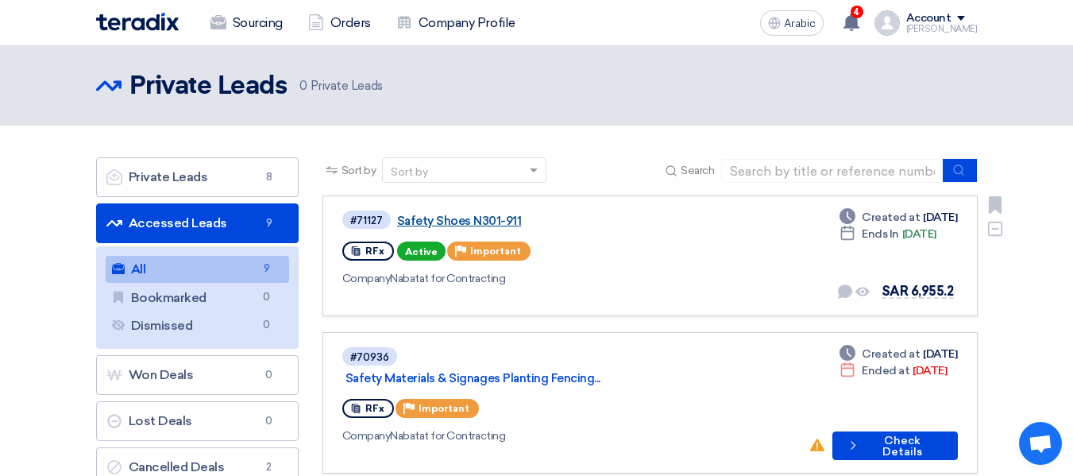
click at [494, 218] on font "Safety Shoes N301-911" at bounding box center [459, 221] width 125 height 14
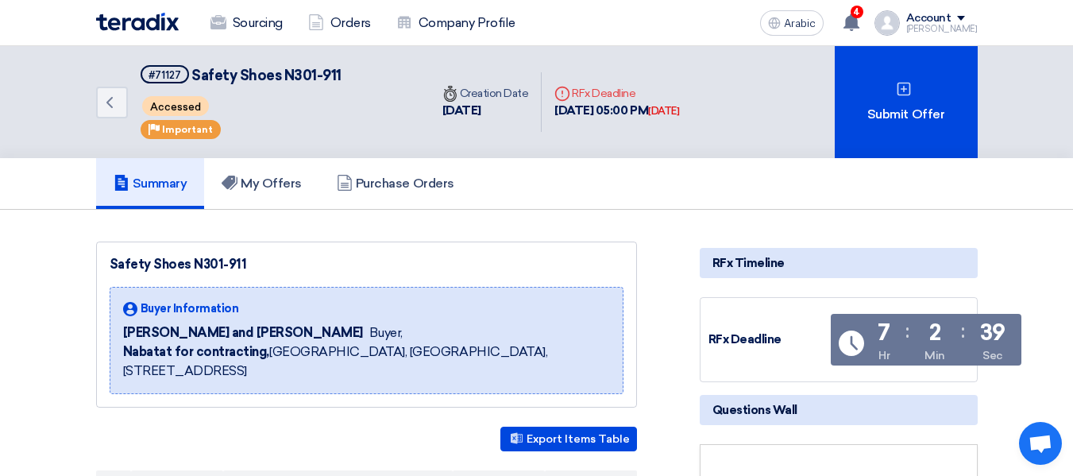
click at [185, 133] on font "Important" at bounding box center [187, 129] width 51 height 11
click at [284, 177] on font "My Offers" at bounding box center [271, 182] width 61 height 15
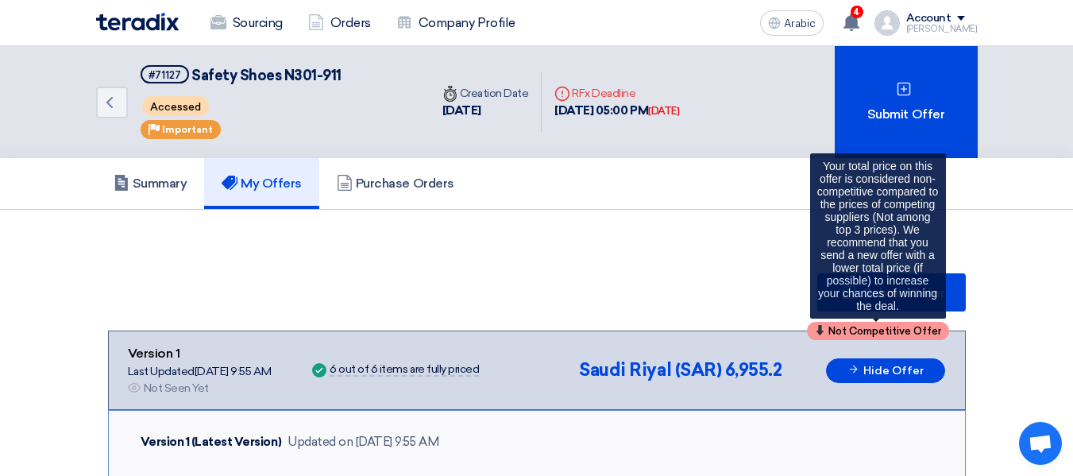
click at [861, 330] on font "Not Competitive Offer" at bounding box center [884, 331] width 113 height 12
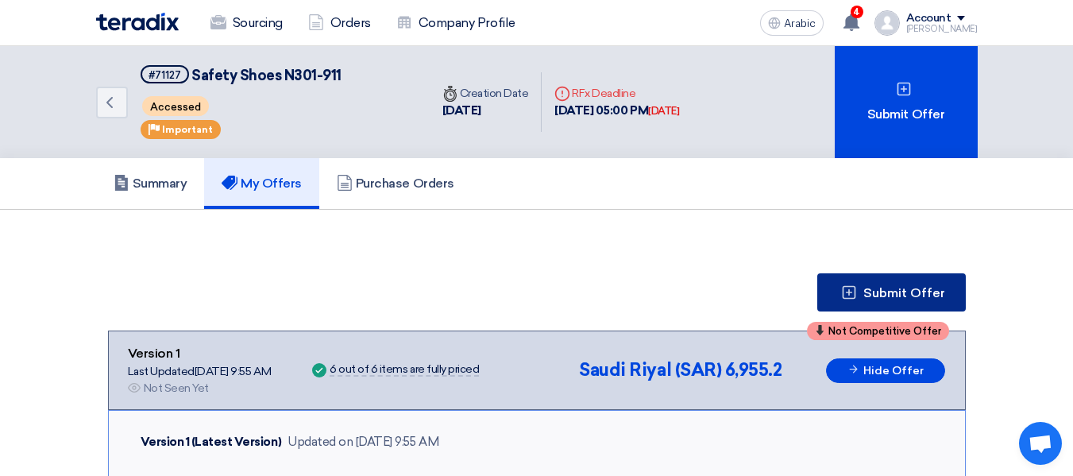
click at [908, 286] on font "Submit Offer" at bounding box center [904, 292] width 82 height 15
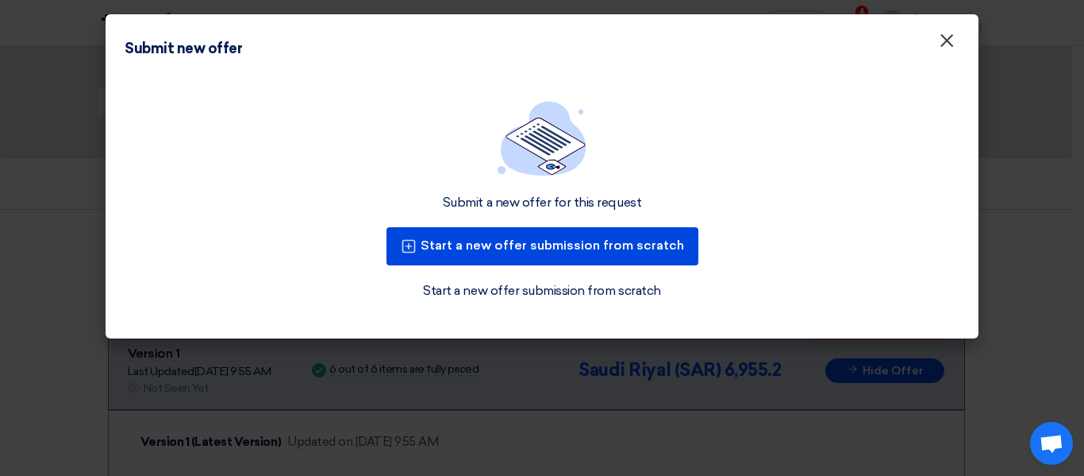
click at [939, 45] on font "×" at bounding box center [947, 45] width 16 height 32
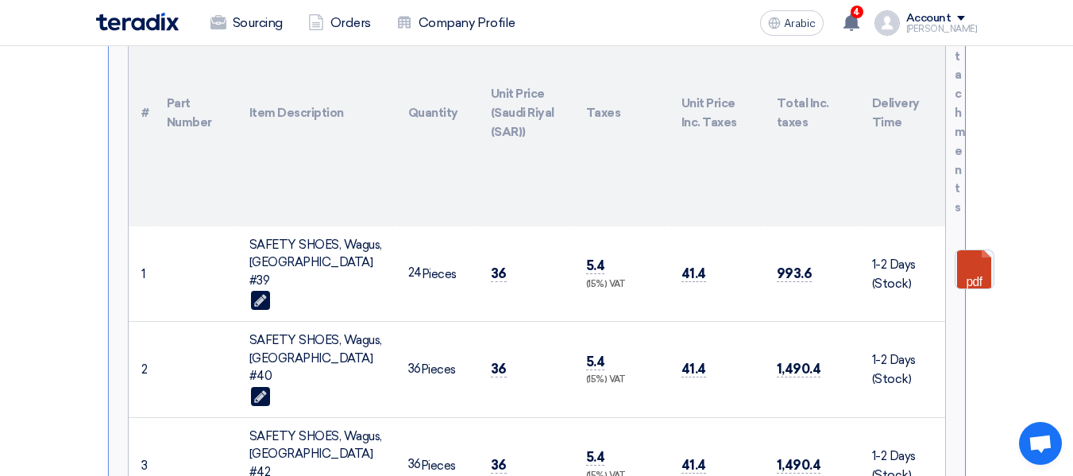
scroll to position [476, 0]
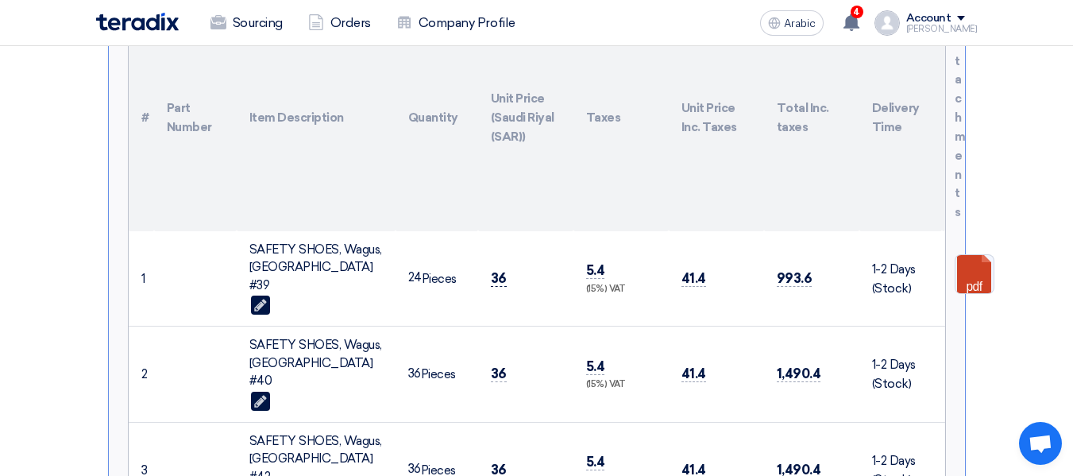
click at [493, 270] on font "36" at bounding box center [499, 278] width 16 height 16
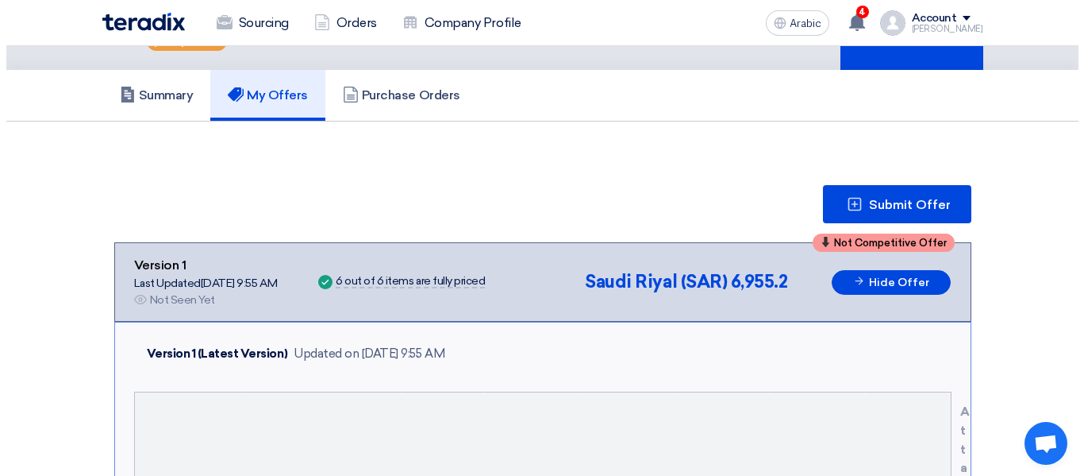
scroll to position [79, 0]
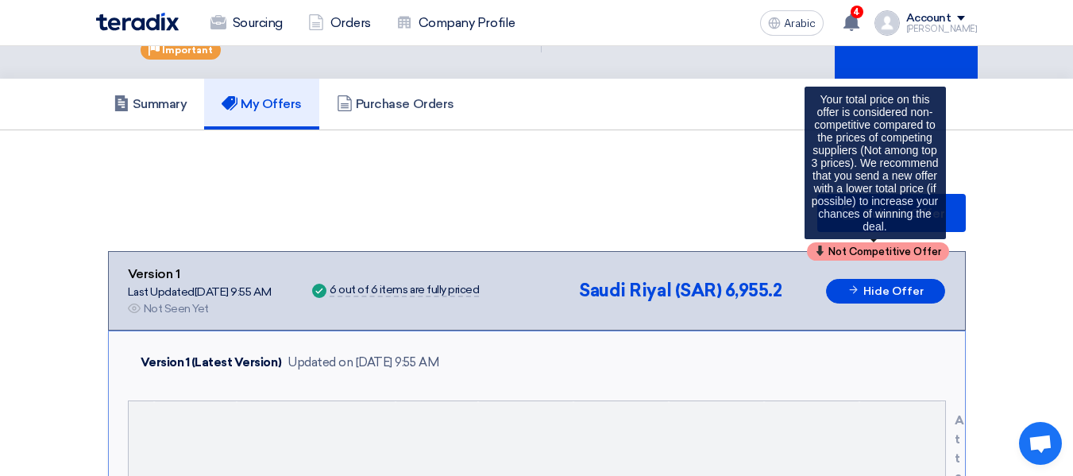
click at [842, 256] on font "Not Competitive Offer" at bounding box center [884, 251] width 113 height 12
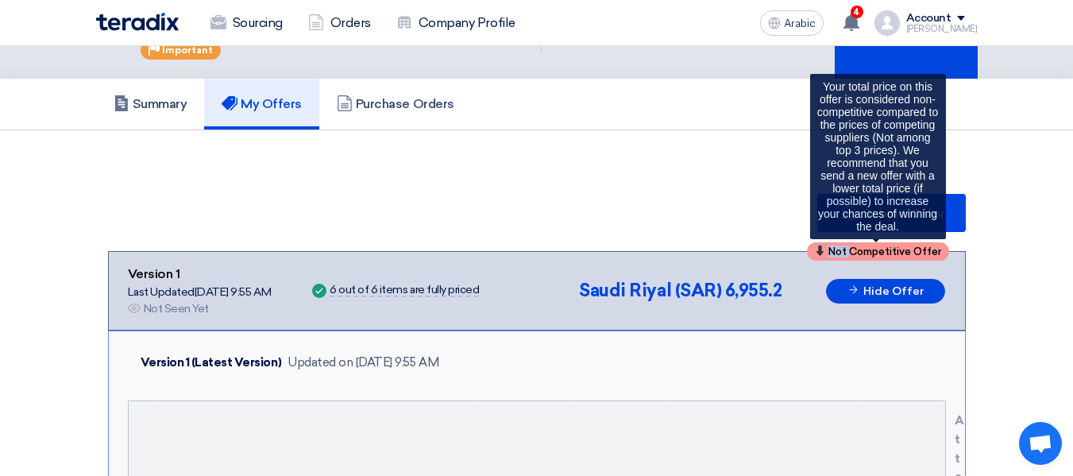
click at [842, 256] on font "Not Competitive Offer" at bounding box center [884, 251] width 113 height 12
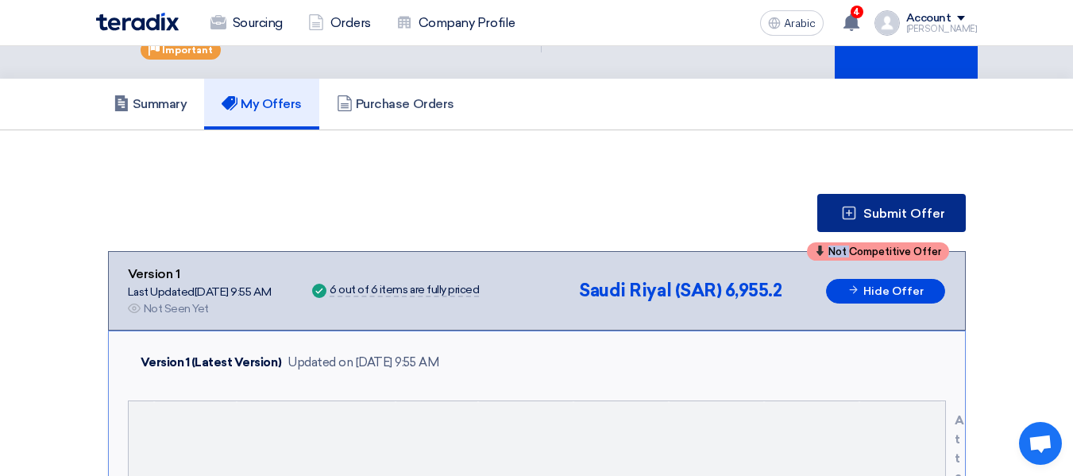
click at [873, 213] on font "Submit Offer" at bounding box center [904, 213] width 82 height 15
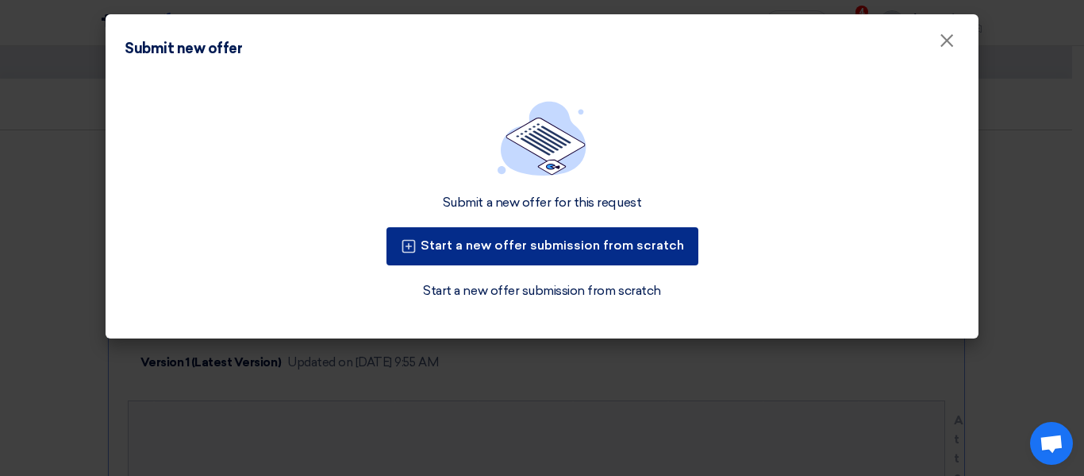
click at [633, 252] on button "Start a new offer submission from scratch" at bounding box center [543, 246] width 312 height 38
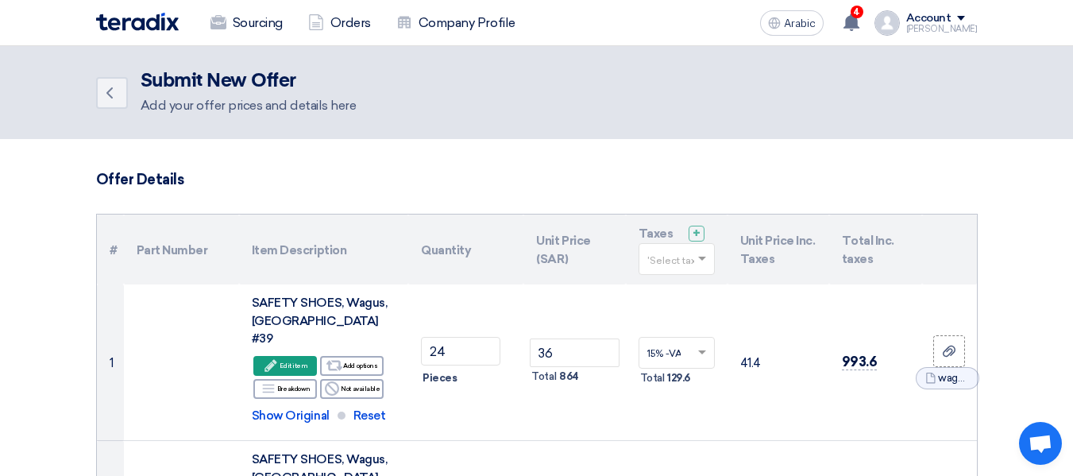
scroll to position [79, 0]
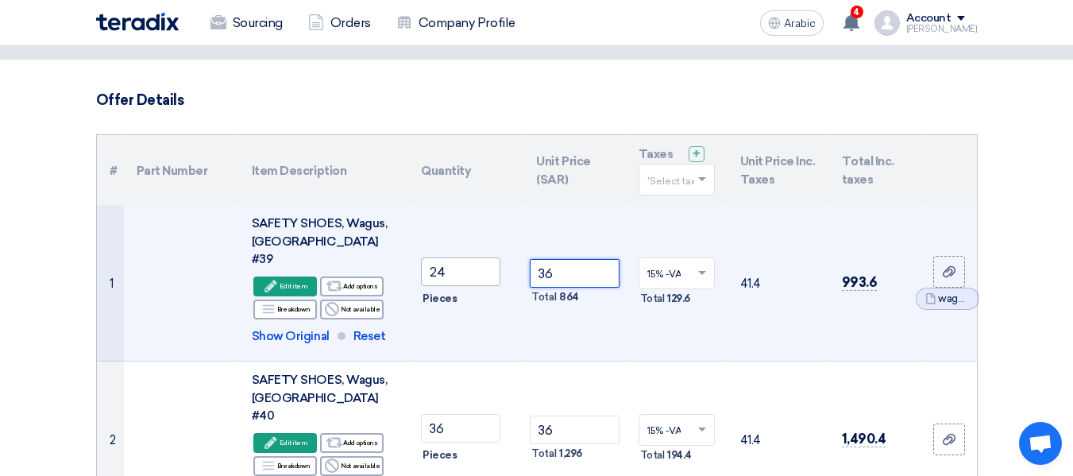
drag, startPoint x: 578, startPoint y: 262, endPoint x: 499, endPoint y: 264, distance: 79.4
click at [499, 264] on tr "1 SAFETY SHOES, Wagus, [GEOGRAPHIC_DATA] #39 Edit Edit item Alternative Breakdo…" at bounding box center [537, 283] width 880 height 156
click at [291, 279] on font "Edit item" at bounding box center [293, 285] width 28 height 13
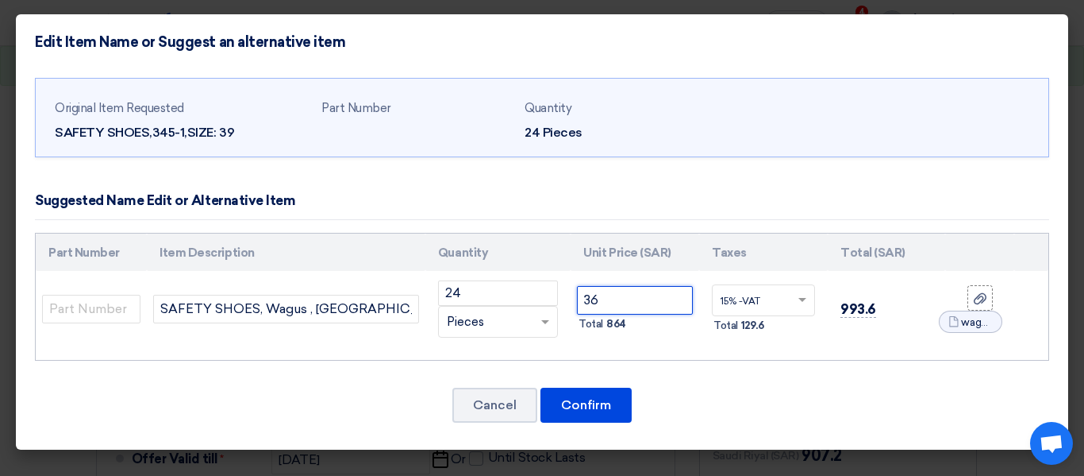
drag, startPoint x: 629, startPoint y: 304, endPoint x: 503, endPoint y: 314, distance: 125.8
click at [503, 314] on tr "SAFETY SHOES, Wagus , [GEOGRAPHIC_DATA] # 39 24 RFQ_STEP1.ITEMS.2.TYPE_PLACEHOL…" at bounding box center [542, 309] width 1013 height 76
type input "34"
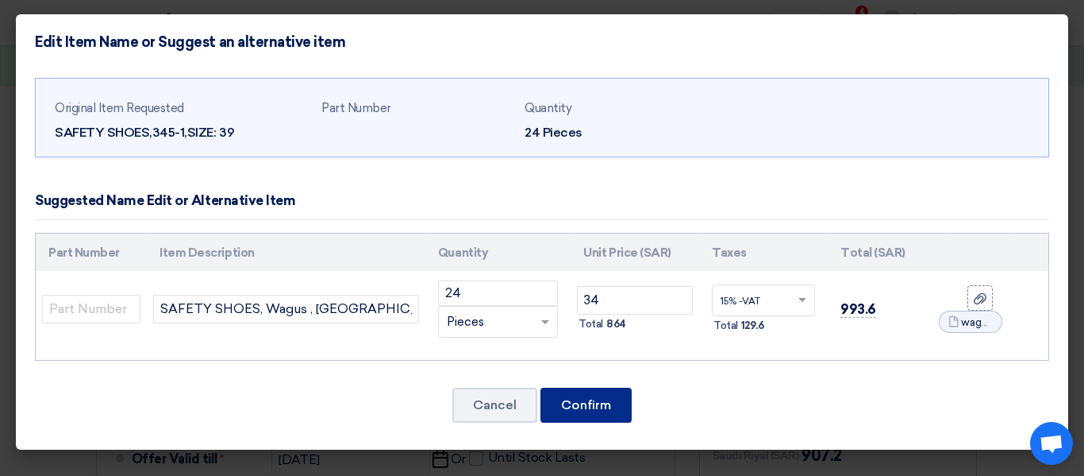
click at [575, 392] on button "Confirm" at bounding box center [586, 404] width 91 height 35
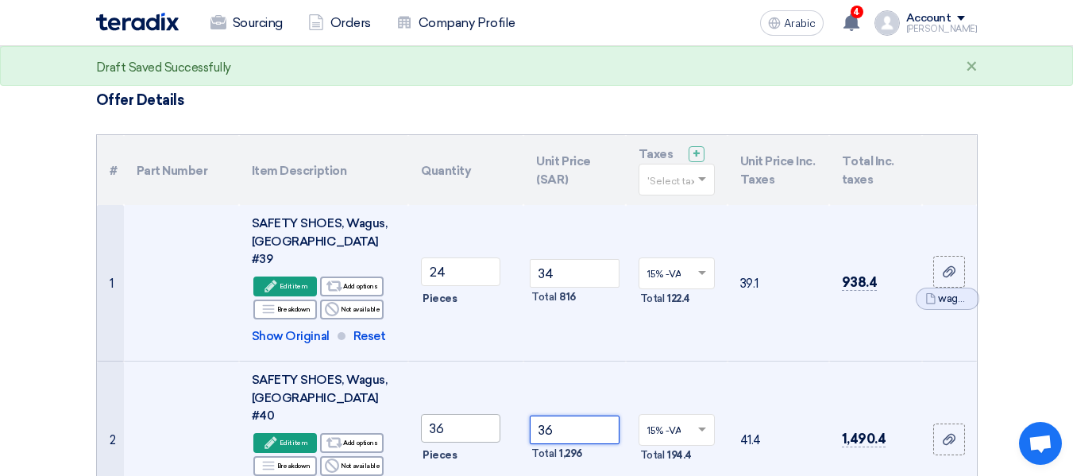
drag, startPoint x: 570, startPoint y: 405, endPoint x: 448, endPoint y: 408, distance: 122.3
click at [448, 408] on tr "2 SAFETY SHOES, Wagus, [GEOGRAPHIC_DATA] #40 Edit Edit item Alternative Breakdo…" at bounding box center [537, 439] width 880 height 156
type input "3"
click at [302, 433] on div "Edit Edit item" at bounding box center [285, 443] width 64 height 20
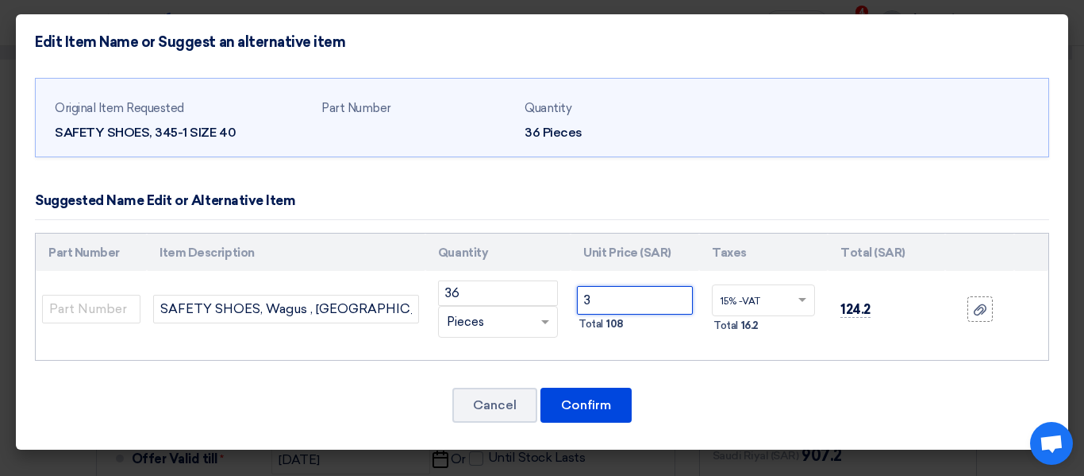
click at [616, 307] on input "3" at bounding box center [635, 300] width 116 height 29
type input "34"
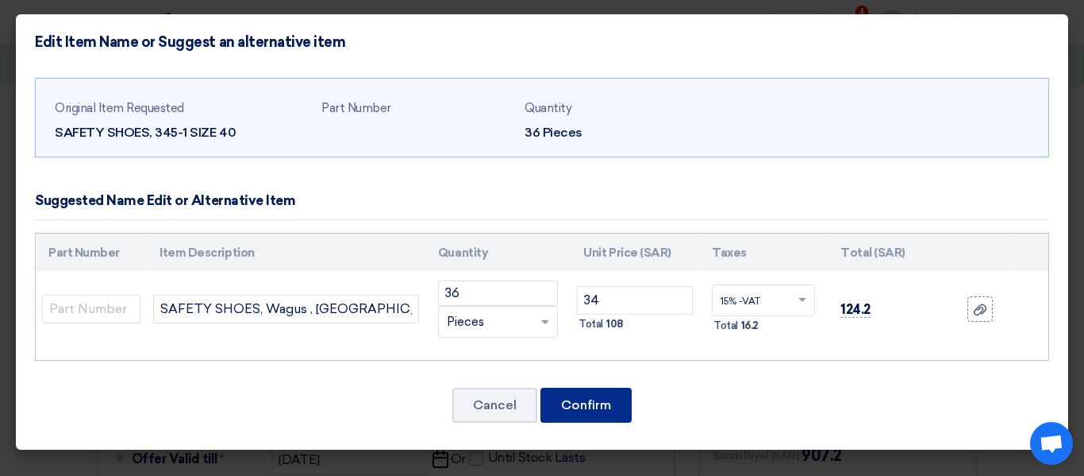
click at [607, 415] on button "Confirm" at bounding box center [586, 404] width 91 height 35
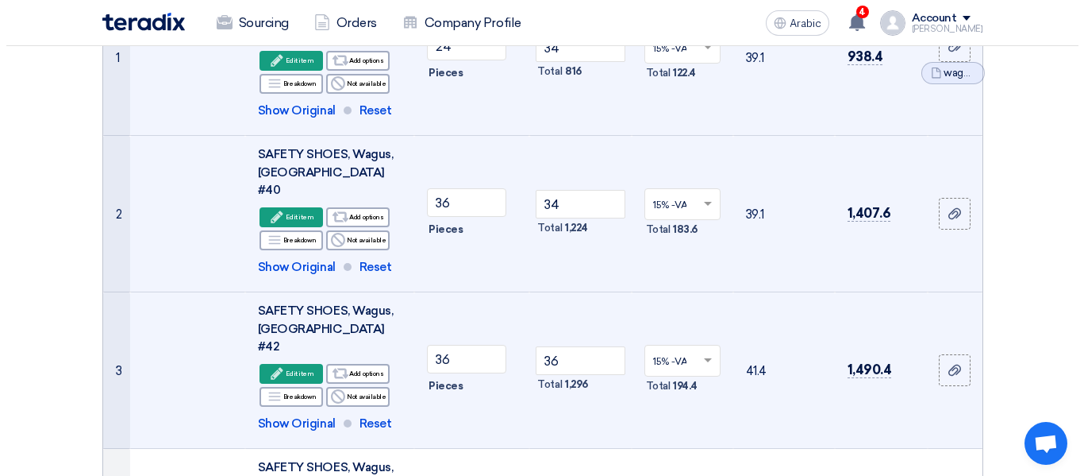
scroll to position [318, 0]
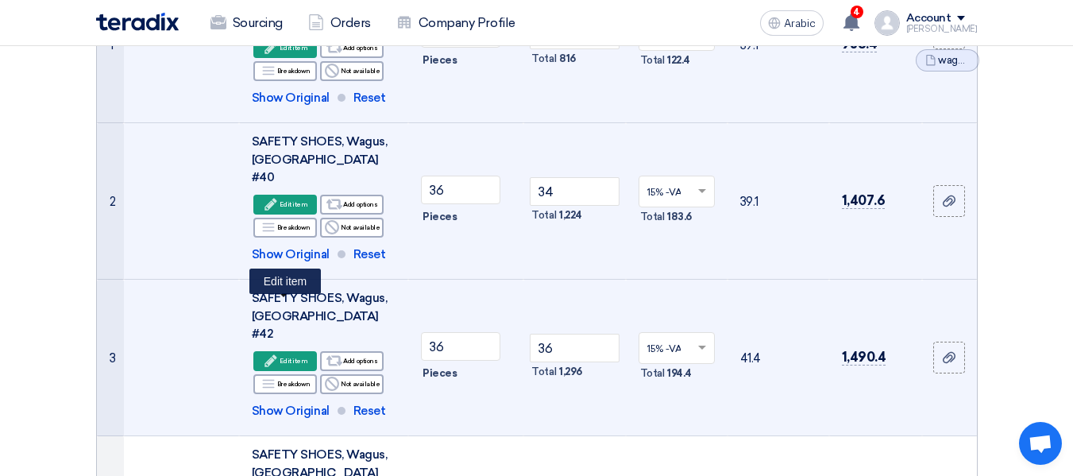
click at [310, 351] on div "Edit Edit item" at bounding box center [285, 361] width 64 height 20
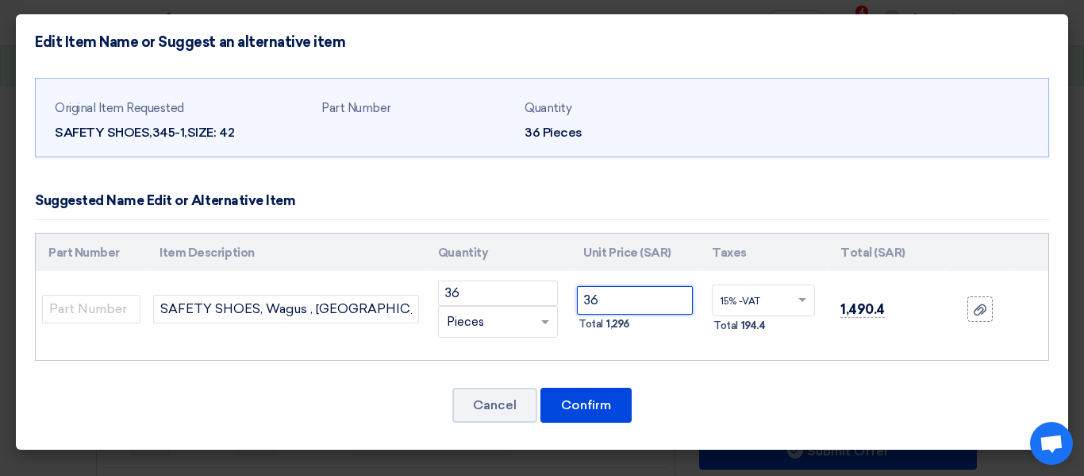
drag, startPoint x: 595, startPoint y: 306, endPoint x: 538, endPoint y: 319, distance: 58.0
click at [538, 319] on tr "SAFETY SHOES, Wagus , [GEOGRAPHIC_DATA] # 42 36 RFQ_STEP1.ITEMS.2.TYPE_PLACEHOL…" at bounding box center [542, 309] width 1013 height 76
type input "34"
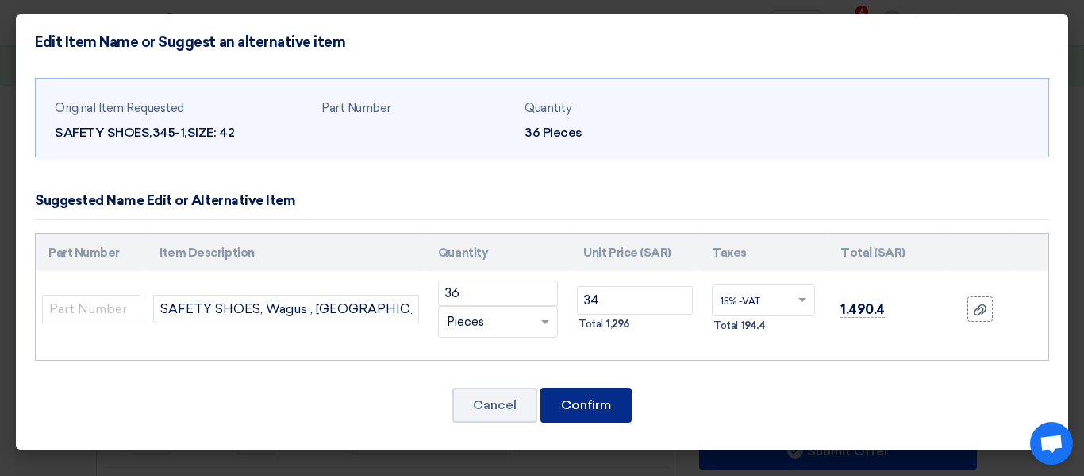
click at [614, 410] on button "Confirm" at bounding box center [586, 404] width 91 height 35
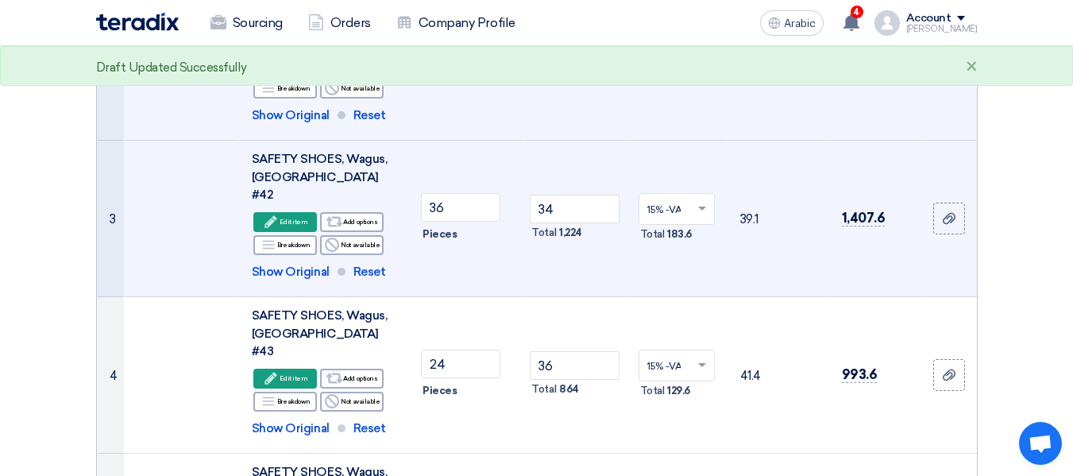
scroll to position [433, 0]
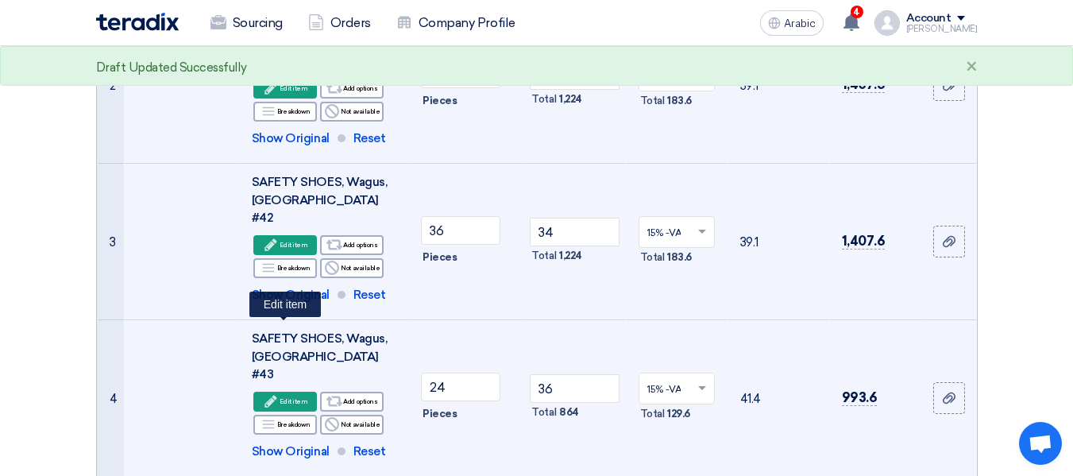
click at [289, 397] on font "Edit item" at bounding box center [293, 401] width 28 height 8
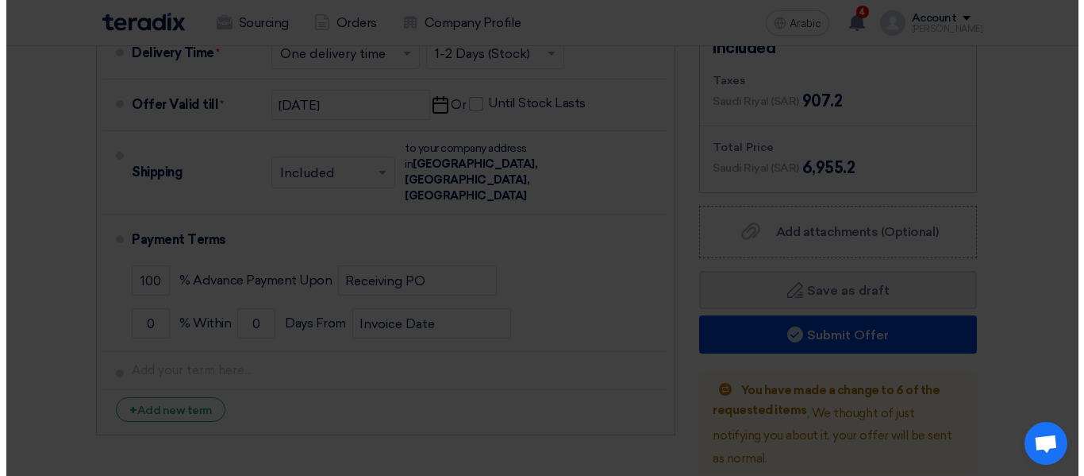
scroll to position [295, 0]
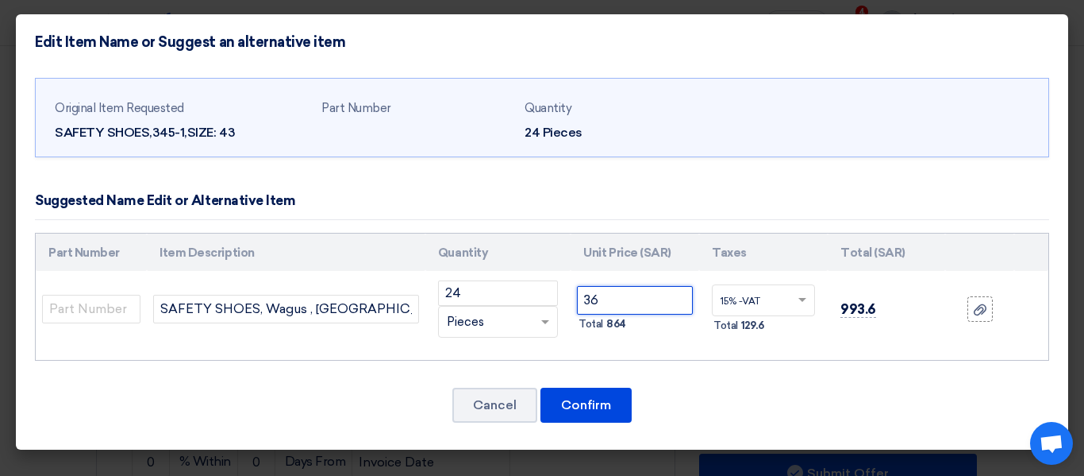
click at [645, 302] on input "36" at bounding box center [635, 300] width 116 height 29
type input "34"
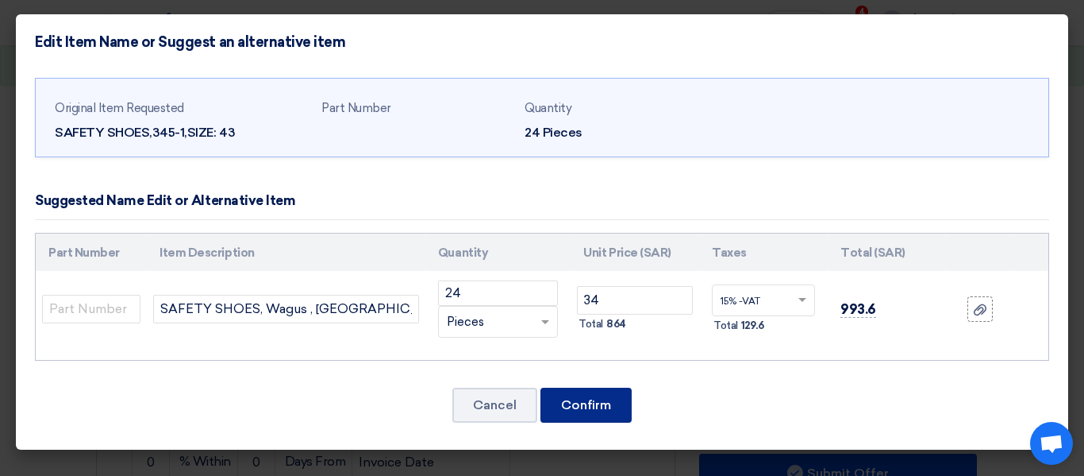
click at [603, 410] on font "Confirm" at bounding box center [586, 404] width 50 height 15
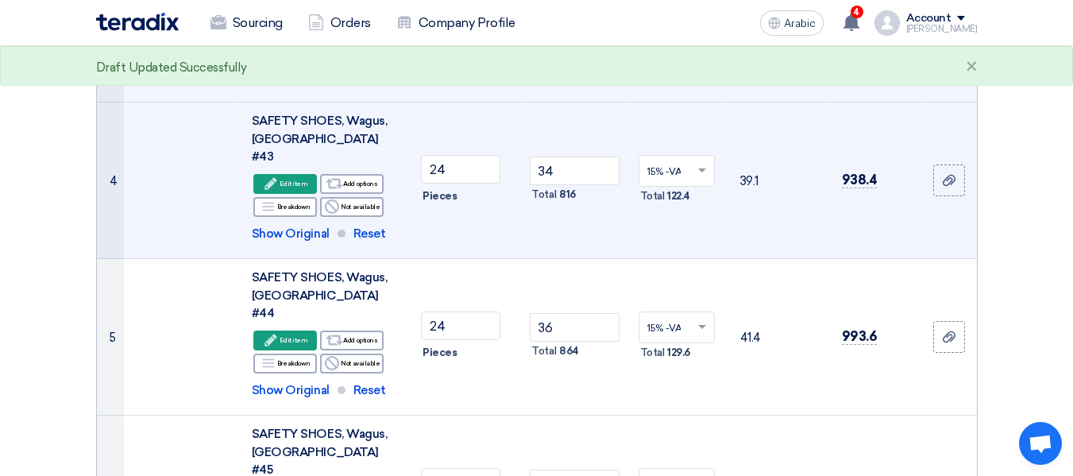
scroll to position [649, 0]
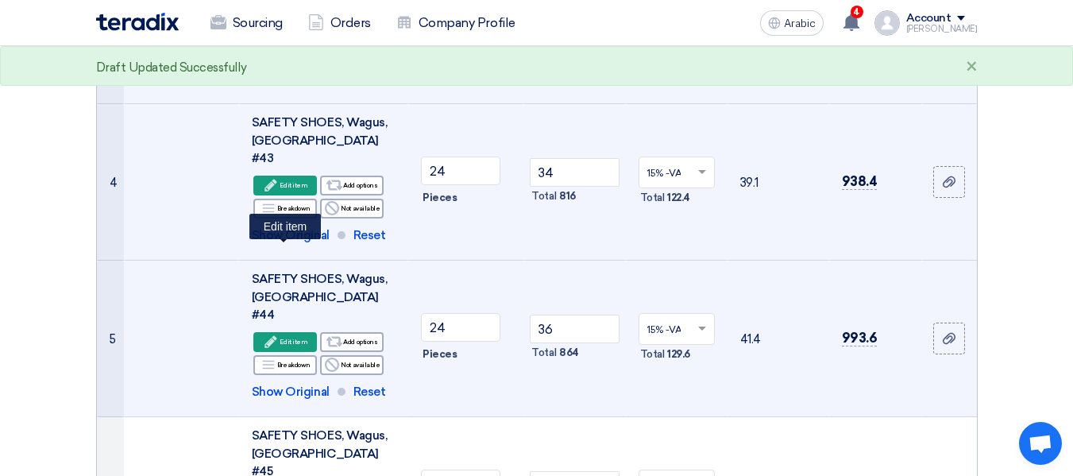
click at [293, 337] on font "Edit item" at bounding box center [293, 341] width 28 height 8
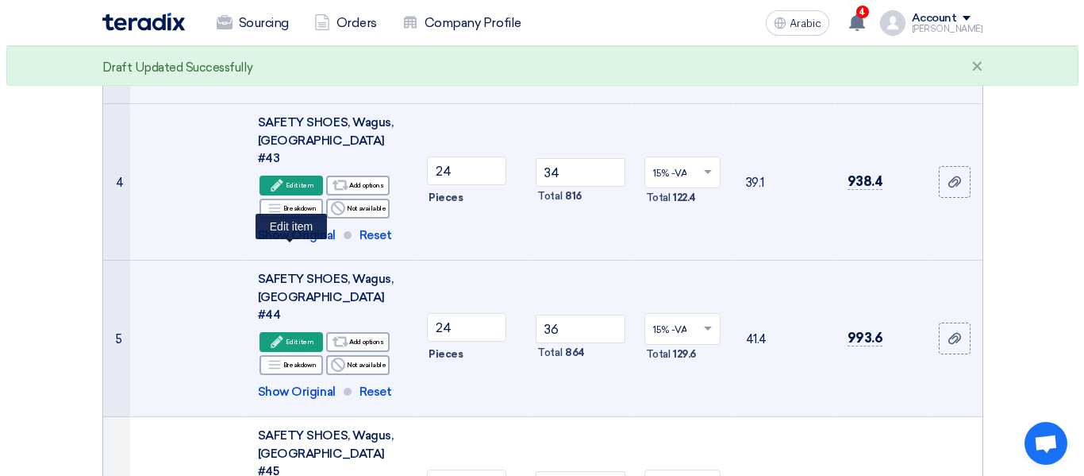
scroll to position [372, 0]
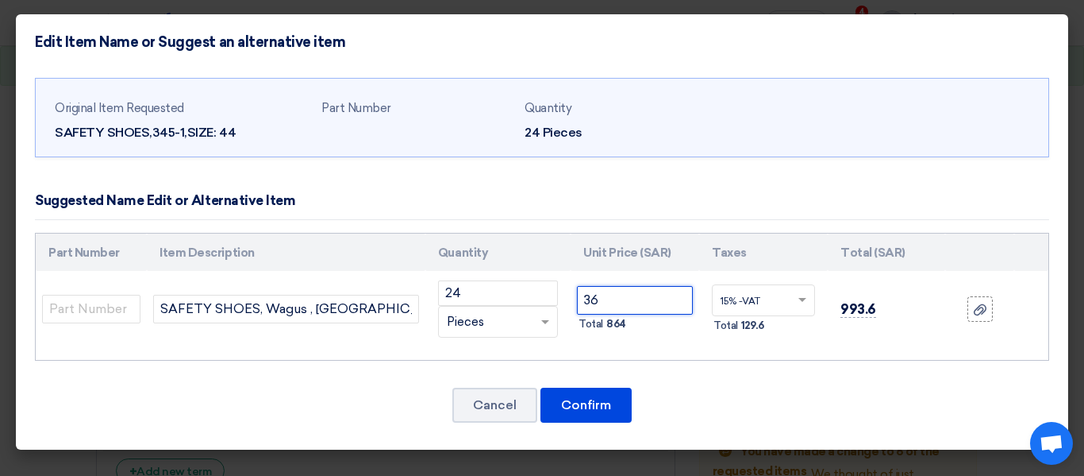
click at [646, 304] on input "36" at bounding box center [635, 300] width 116 height 29
type input "34"
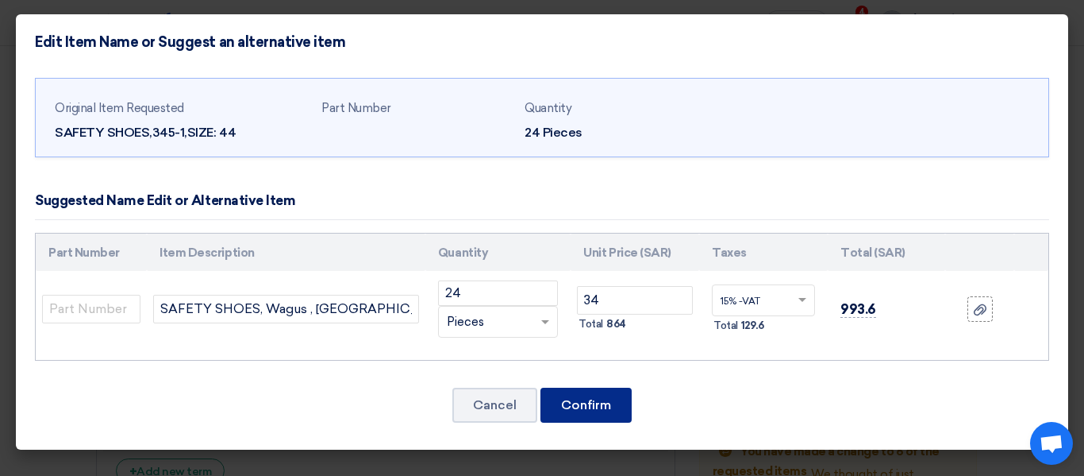
click at [624, 405] on button "Confirm" at bounding box center [586, 404] width 91 height 35
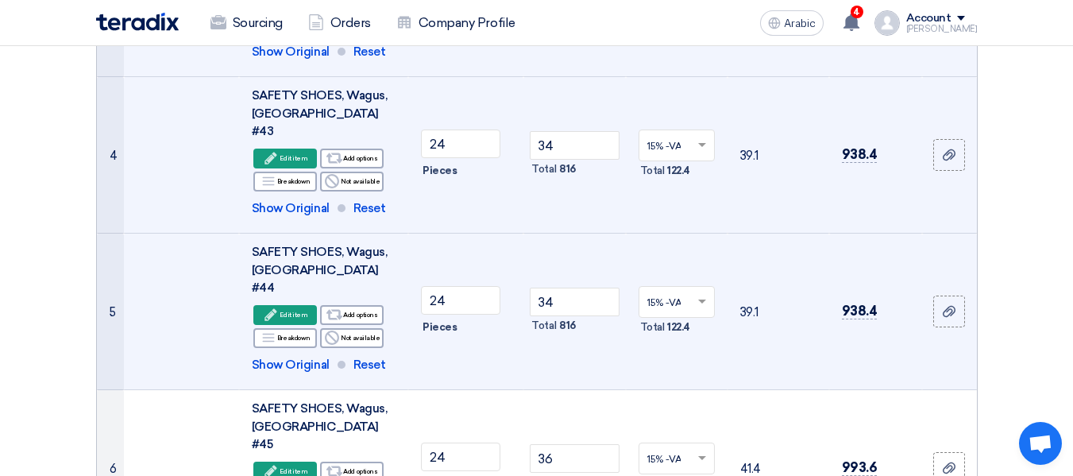
scroll to position [647, 0]
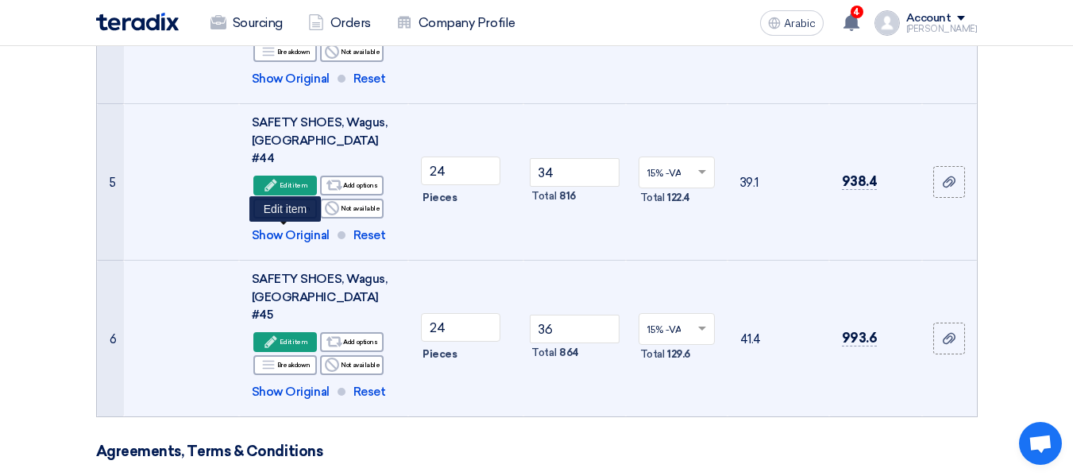
click at [298, 332] on div "Edit Edit item" at bounding box center [285, 342] width 64 height 20
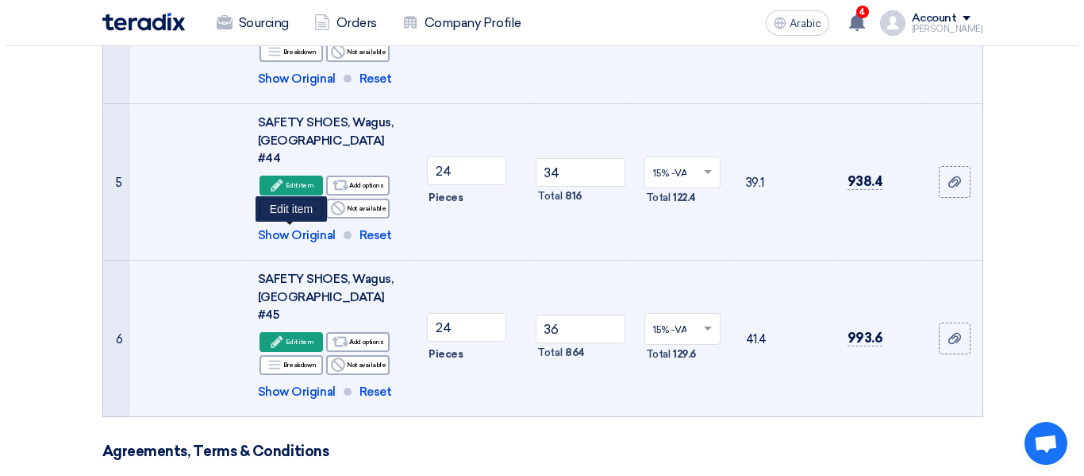
scroll to position [391, 0]
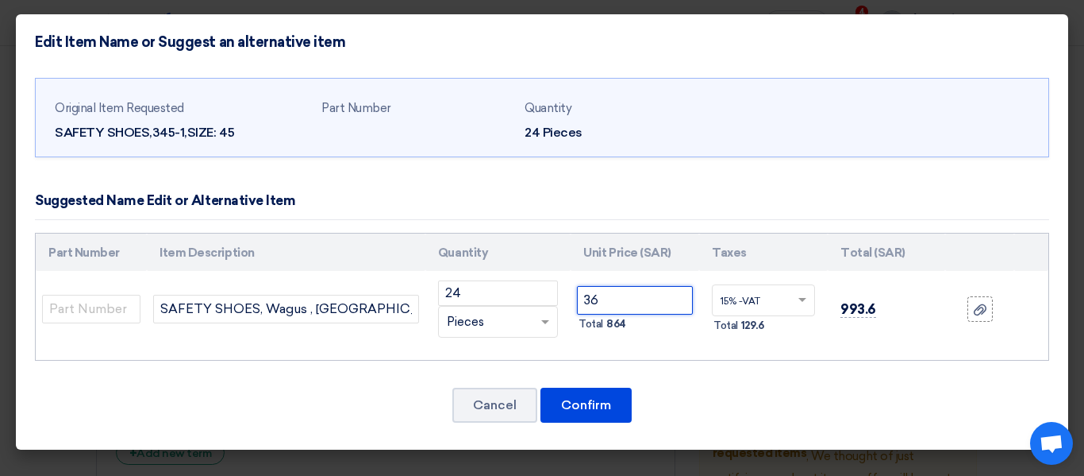
click at [622, 306] on input "36" at bounding box center [635, 300] width 116 height 29
type input "34"
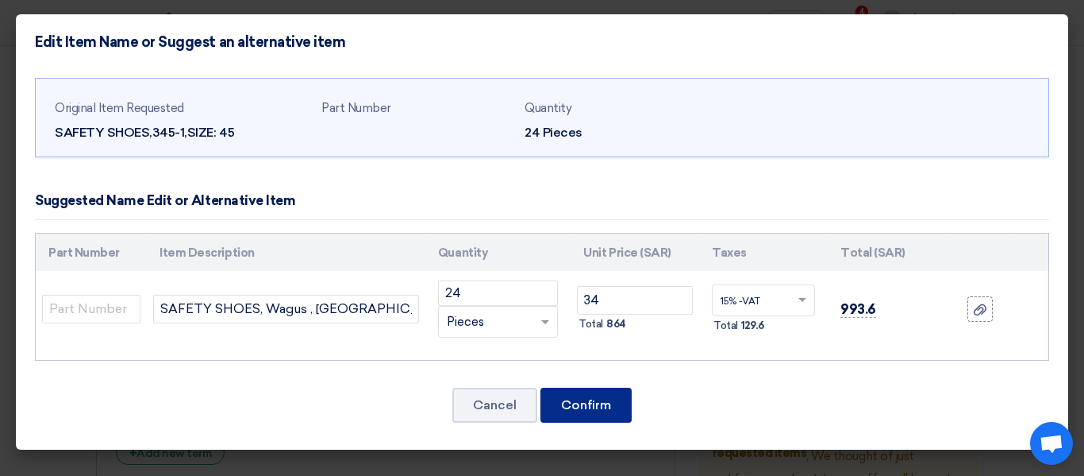
click at [600, 406] on font "Confirm" at bounding box center [586, 404] width 50 height 15
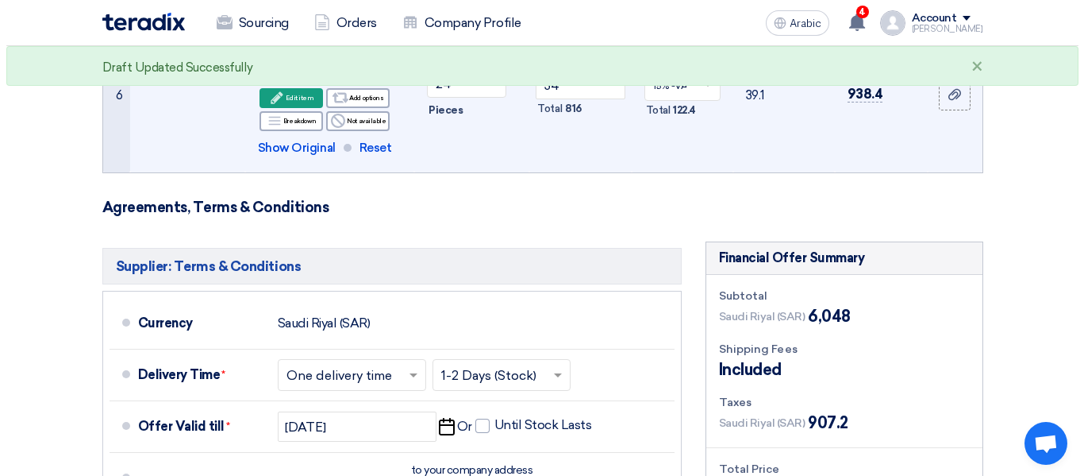
scroll to position [1221, 0]
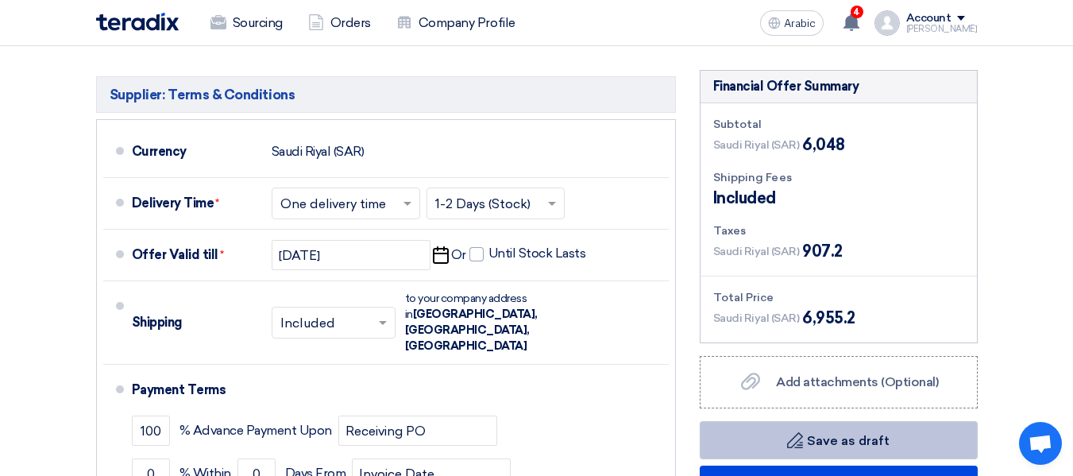
click at [750, 421] on button "Draft Save as draft" at bounding box center [838, 440] width 278 height 38
click at [845, 433] on font "Save as draft" at bounding box center [848, 440] width 83 height 15
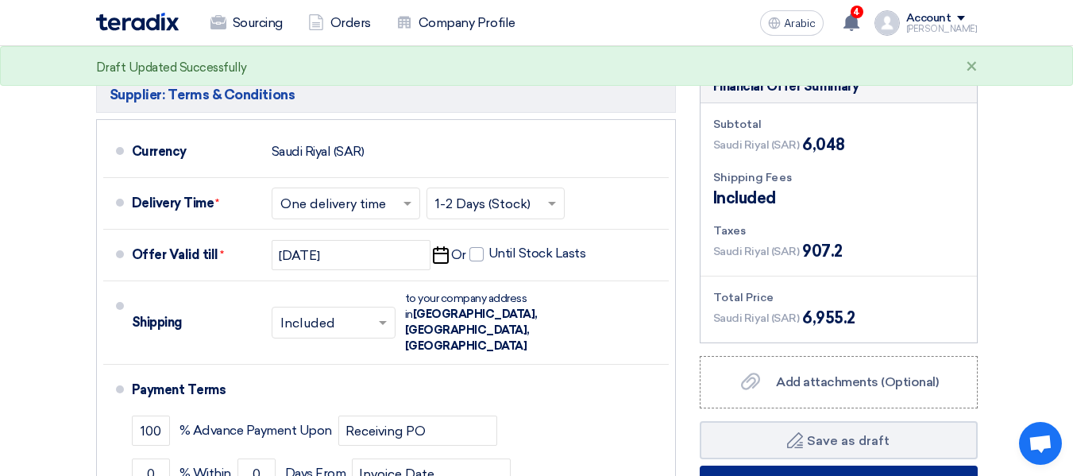
click at [854, 465] on button "Submit Offer" at bounding box center [838, 484] width 278 height 38
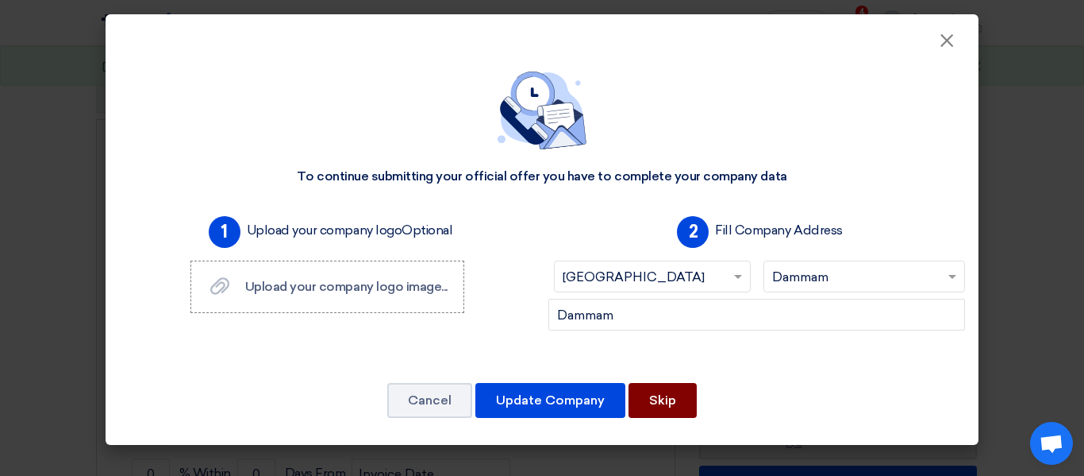
click at [679, 407] on button "Skip" at bounding box center [663, 400] width 68 height 35
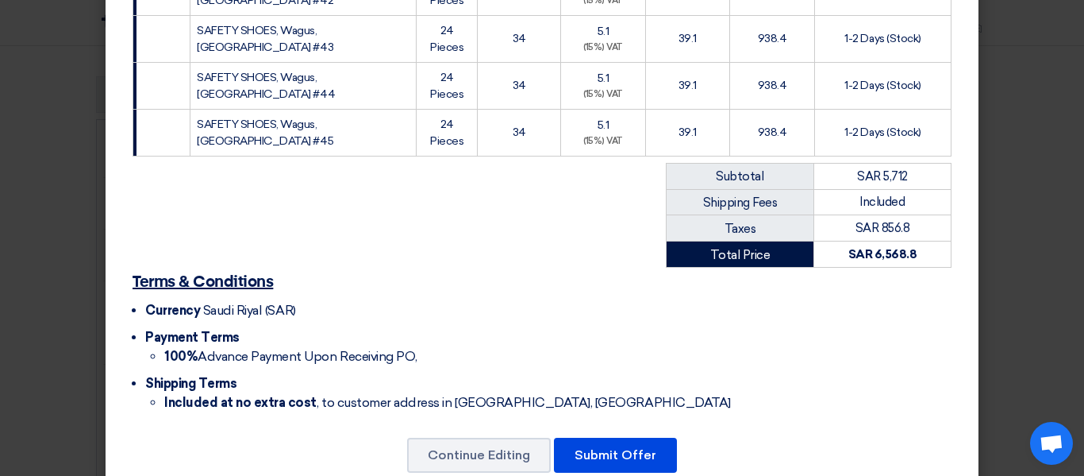
scroll to position [457, 0]
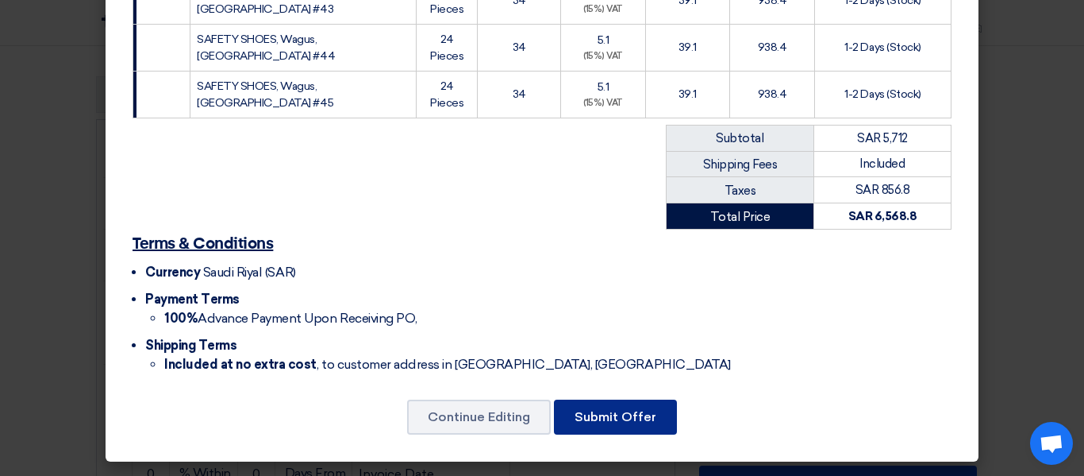
click at [644, 422] on font "Submit Offer" at bounding box center [616, 416] width 82 height 15
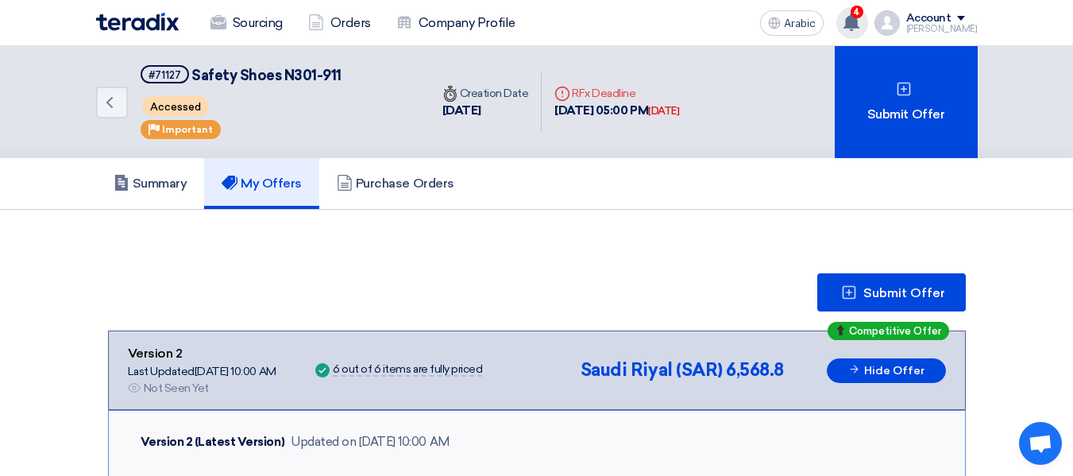
click at [860, 30] on icon at bounding box center [850, 21] width 17 height 17
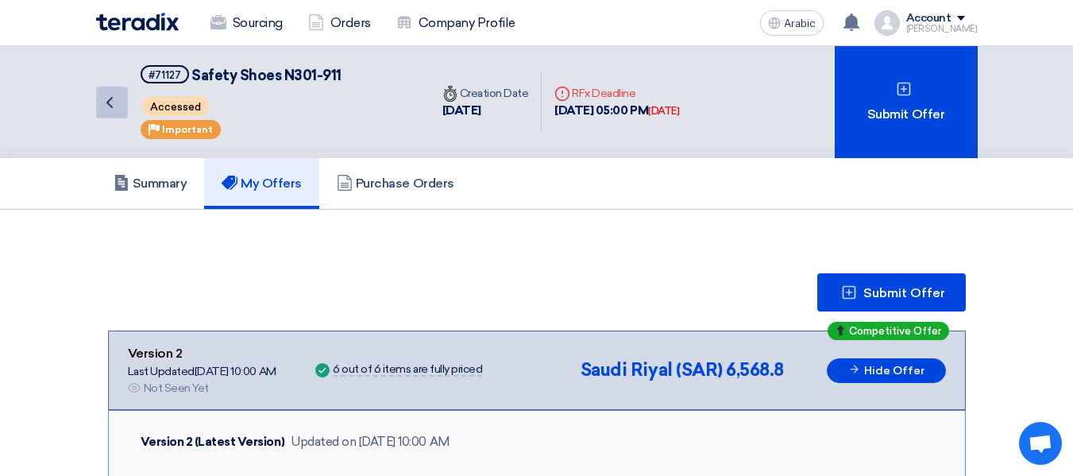
click at [102, 107] on icon "Back" at bounding box center [109, 102] width 19 height 19
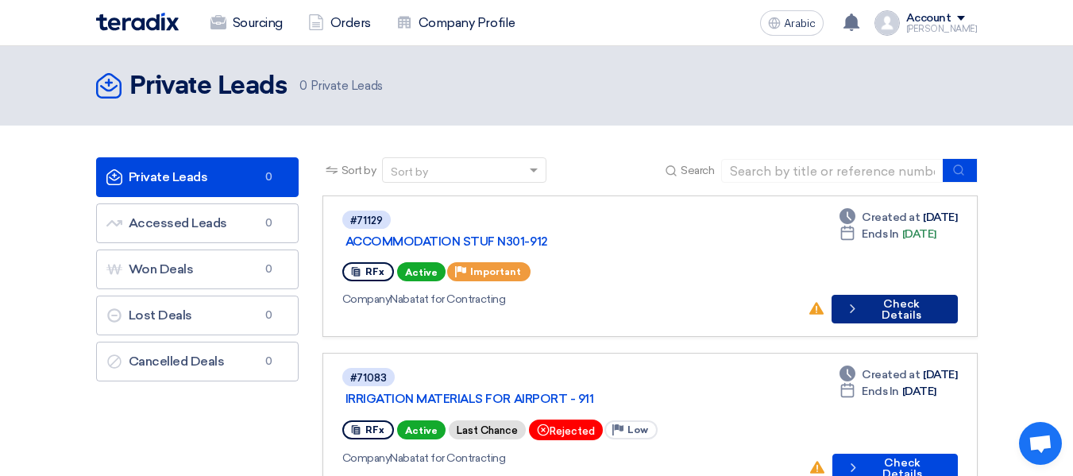
click at [943, 295] on button "Check details Check Details" at bounding box center [894, 309] width 126 height 29
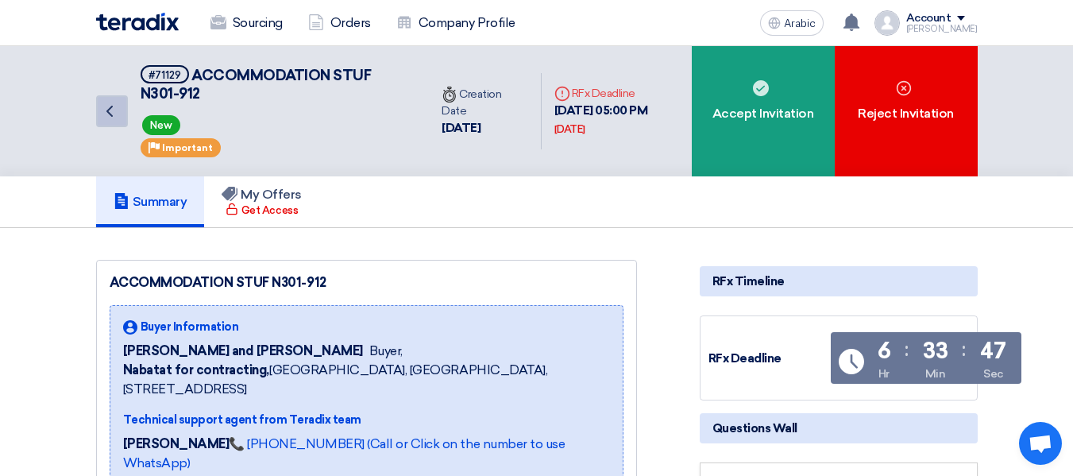
click at [105, 115] on icon "Back" at bounding box center [109, 111] width 19 height 19
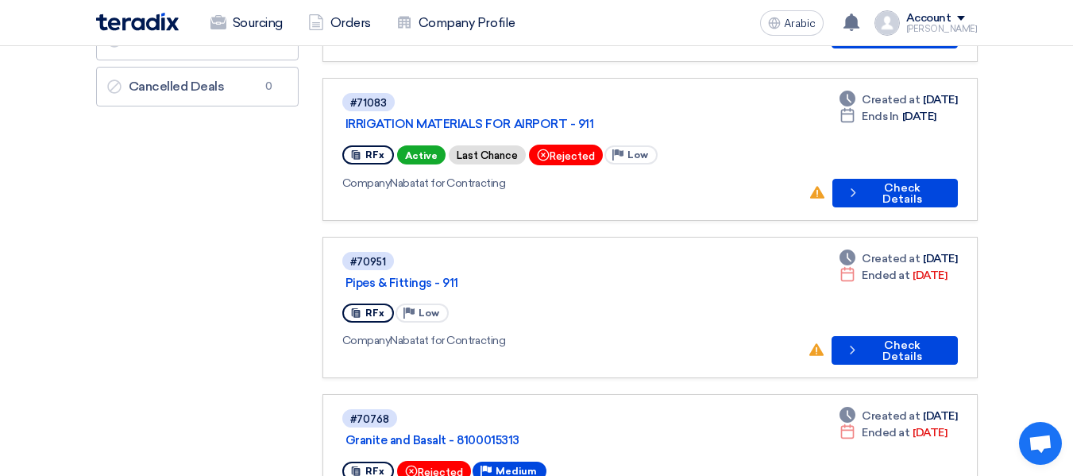
scroll to position [318, 0]
